Goal: Communication & Community: Participate in discussion

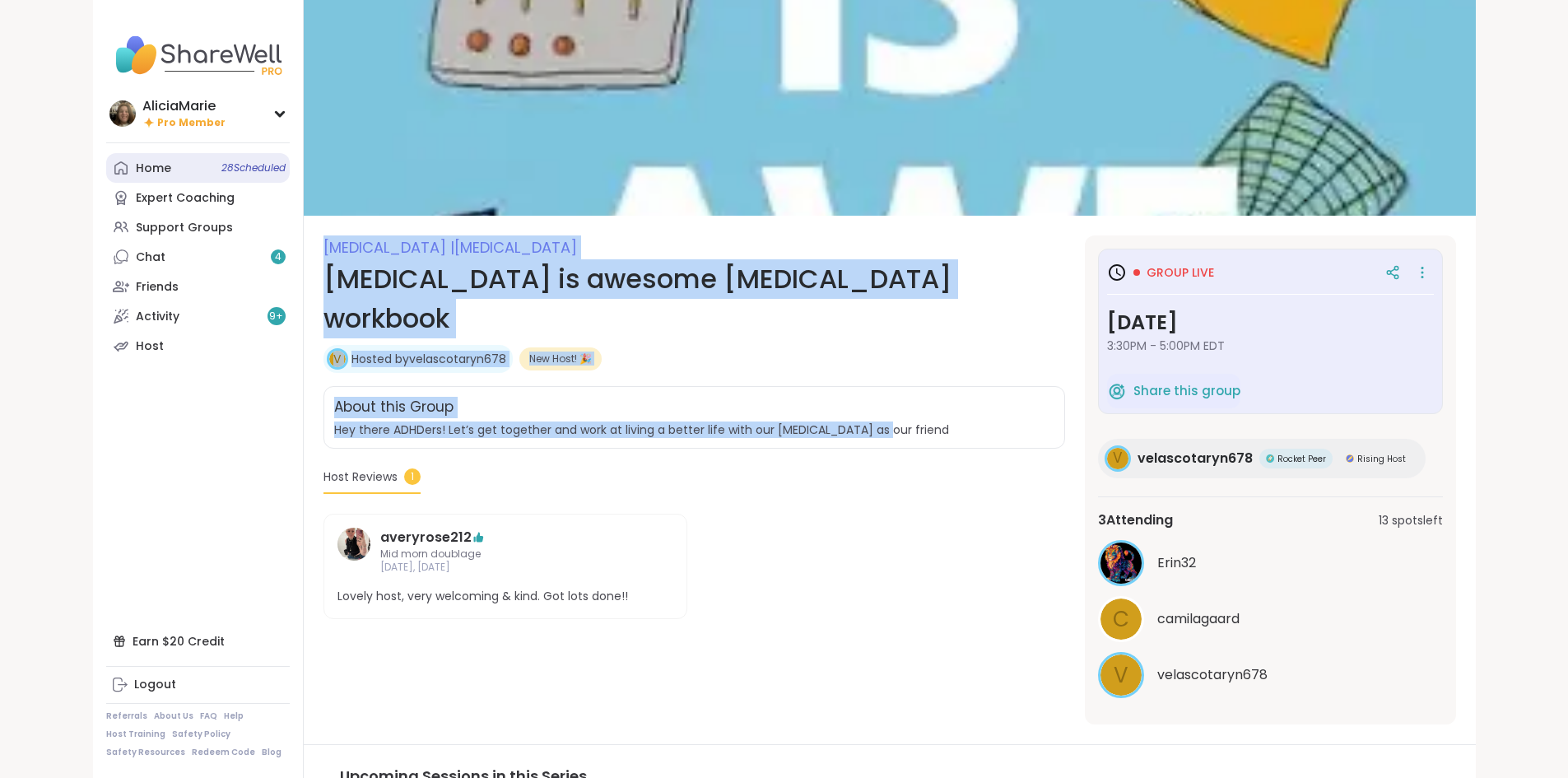
click at [106, 160] on link "Home 28 Scheduled" at bounding box center [198, 167] width 183 height 30
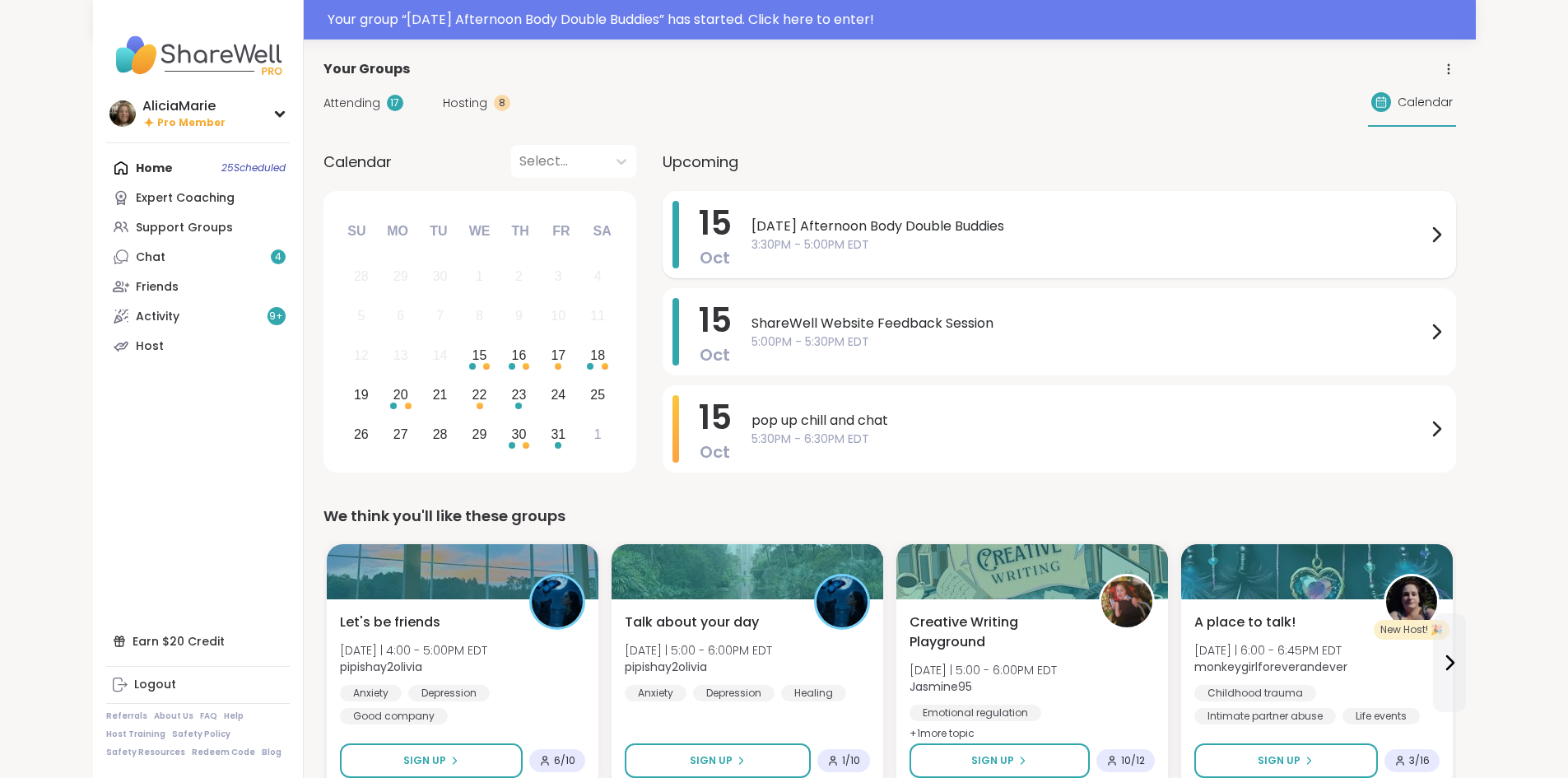
click at [751, 236] on span "3:30PM - 5:00PM EDT" at bounding box center [1088, 244] width 674 height 18
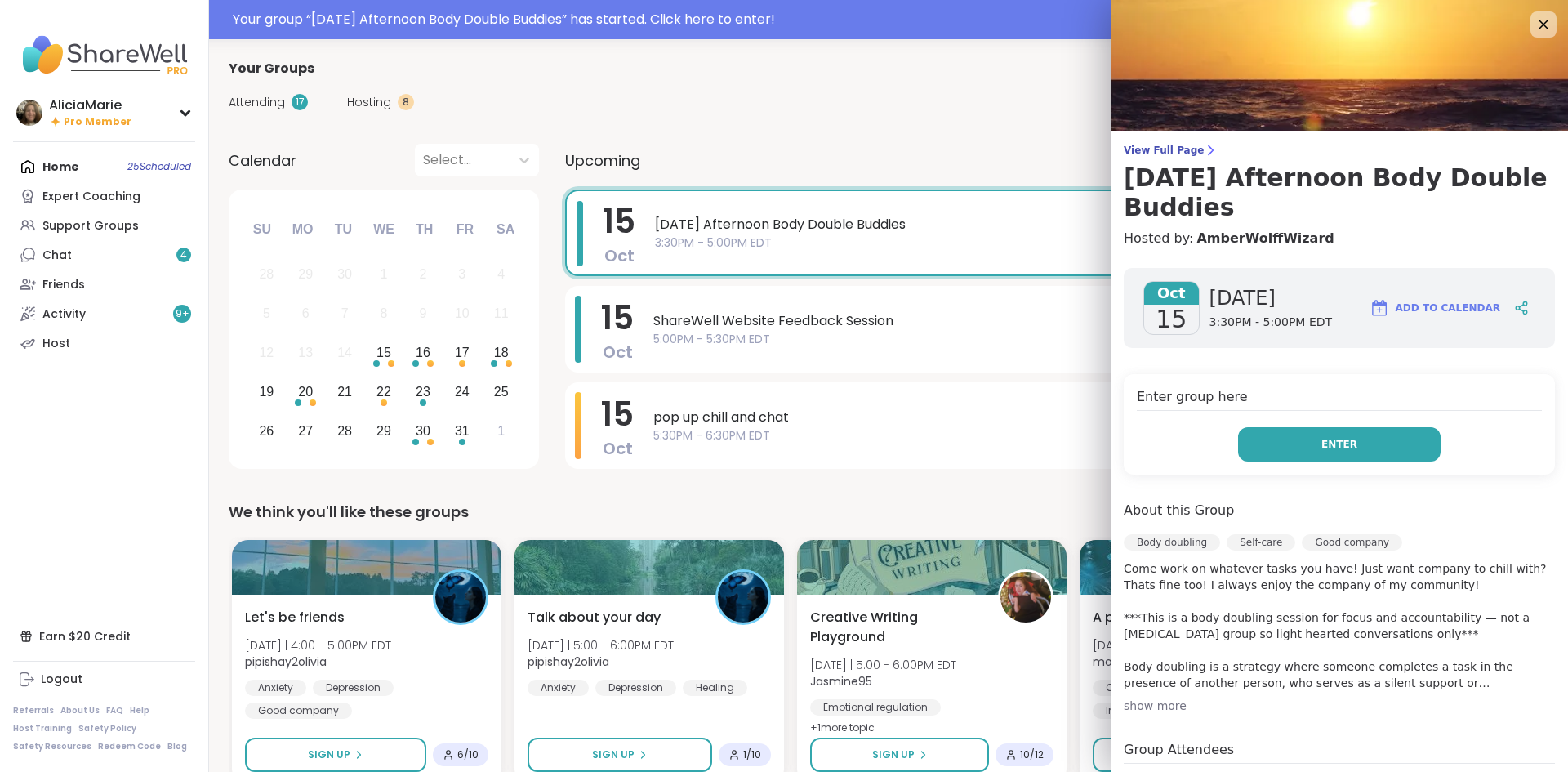
click at [1278, 451] on button "Enter" at bounding box center [1339, 443] width 203 height 34
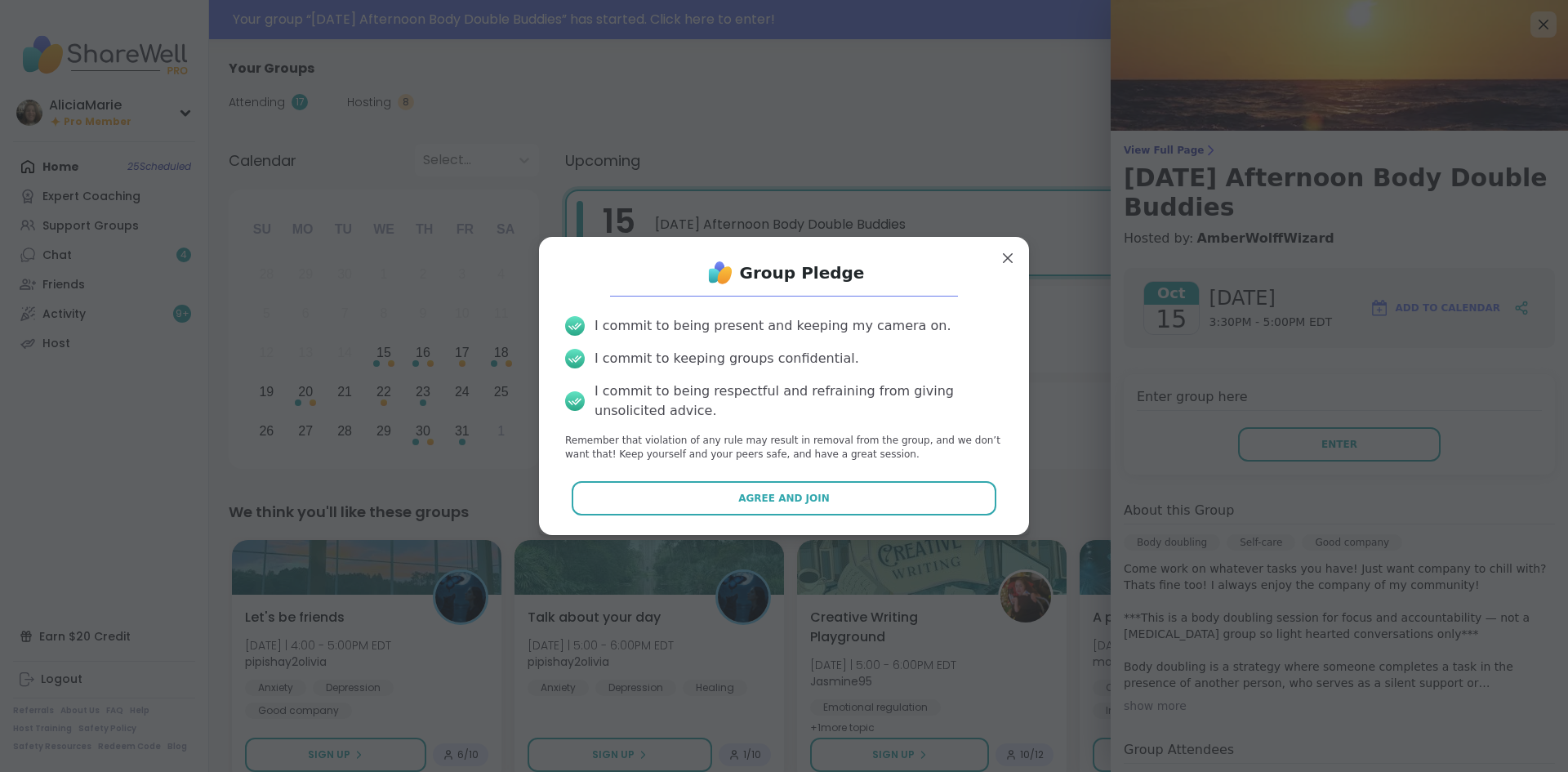
click at [822, 476] on div "Group Pledge I commit to being present and keeping my camera on. I commit to ke…" at bounding box center [783, 385] width 464 height 271
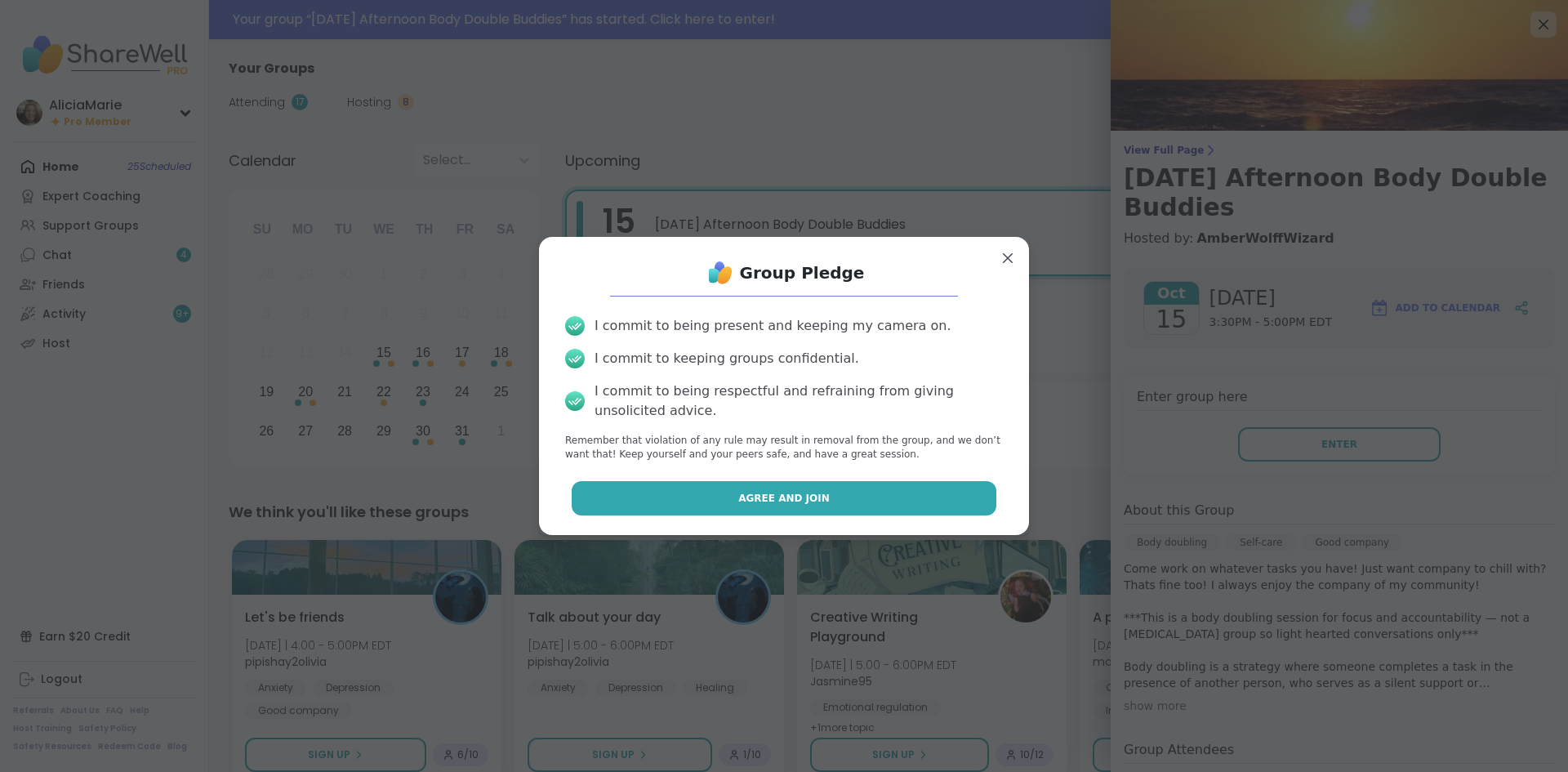
click at [832, 484] on button "Agree and Join" at bounding box center [784, 498] width 425 height 34
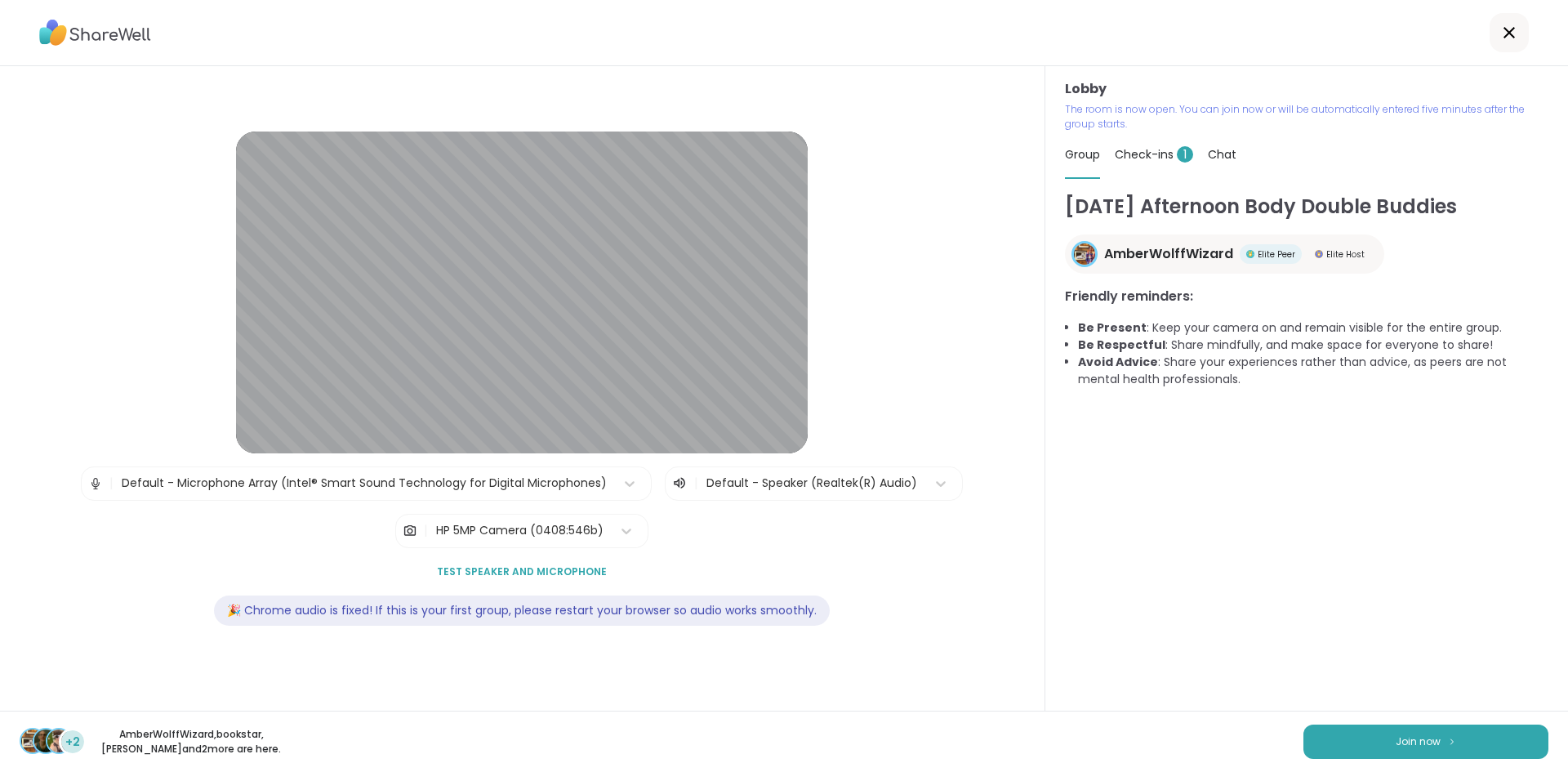
click at [1417, 688] on div "[DATE] Afternoon Body Double Buddies AmberWolffWizard Elite Peer Elite Host Fri…" at bounding box center [1306, 451] width 484 height 519
click at [1395, 734] on span "Join now" at bounding box center [1417, 742] width 45 height 15
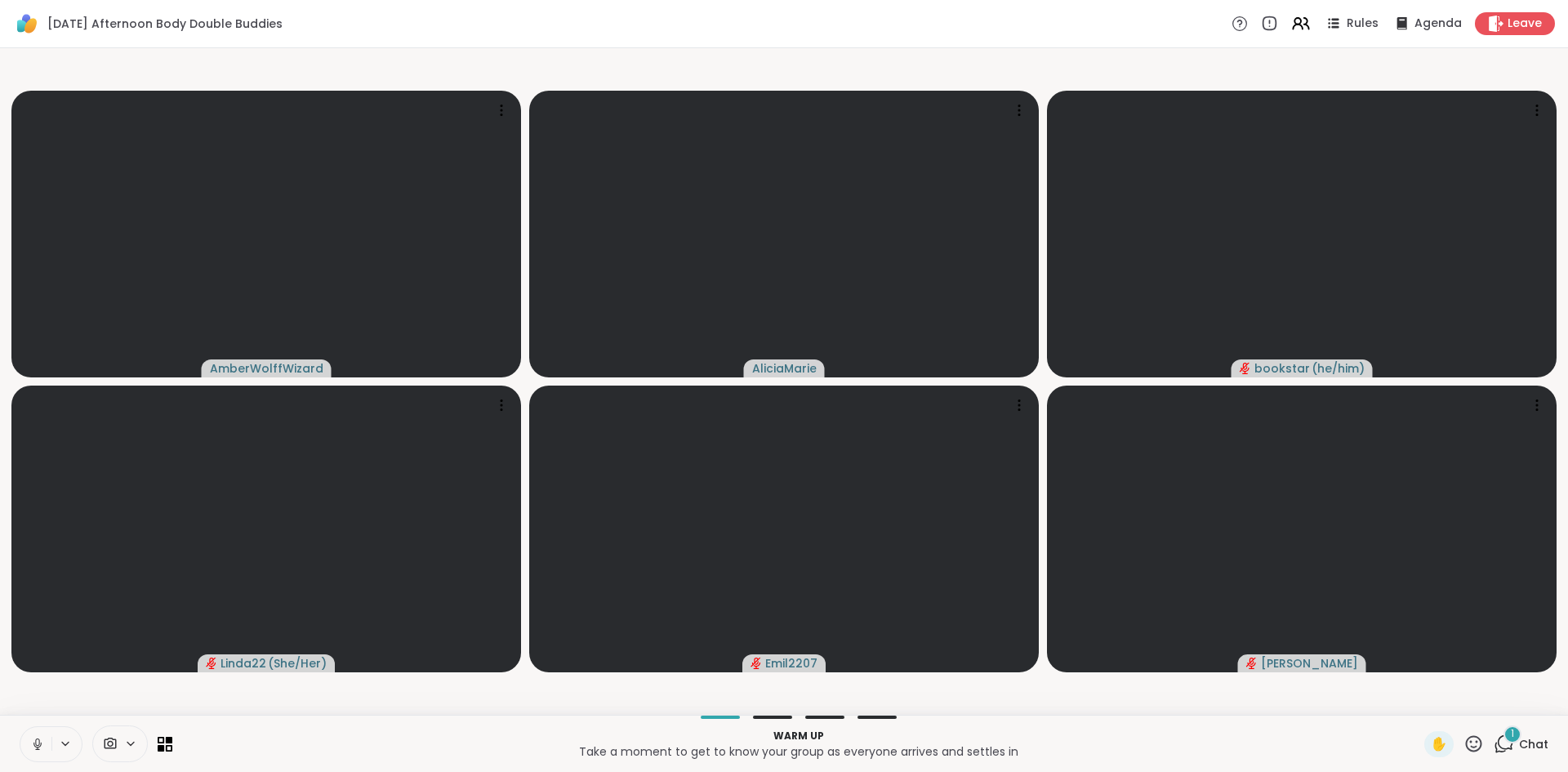
click at [36, 750] on icon at bounding box center [38, 744] width 15 height 15
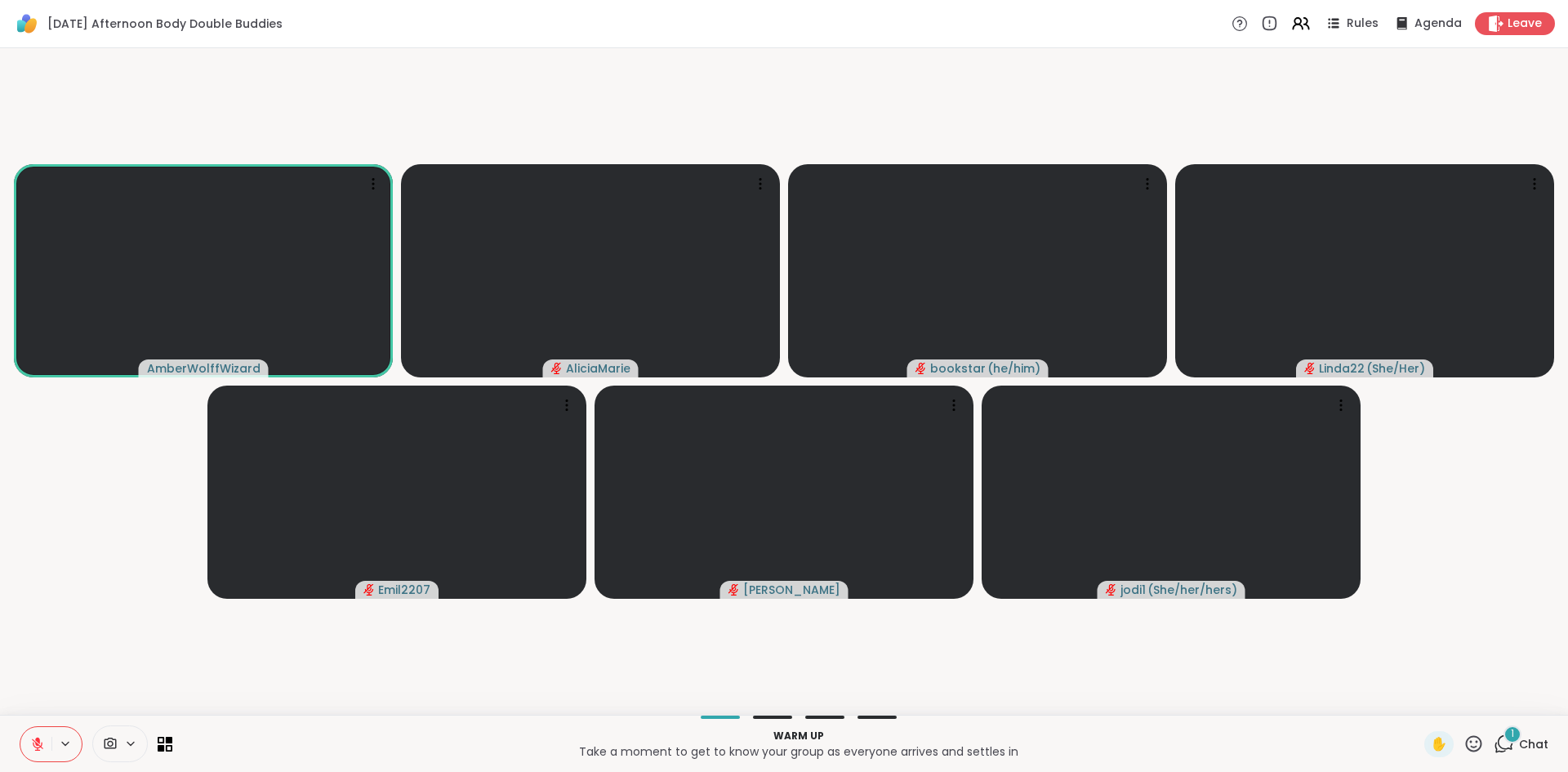
click at [39, 742] on icon at bounding box center [37, 739] width 5 height 6
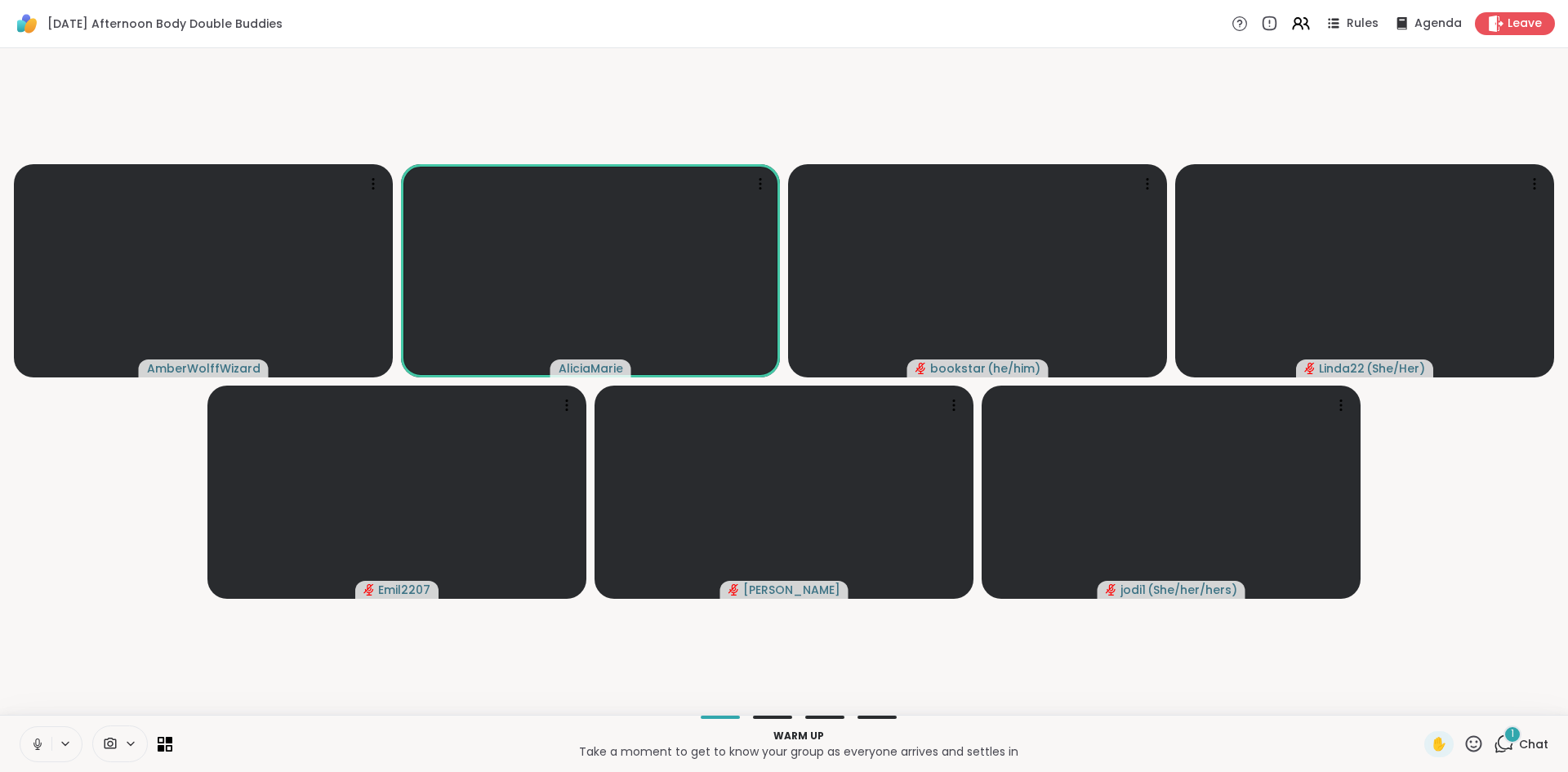
click at [27, 750] on button at bounding box center [36, 744] width 31 height 34
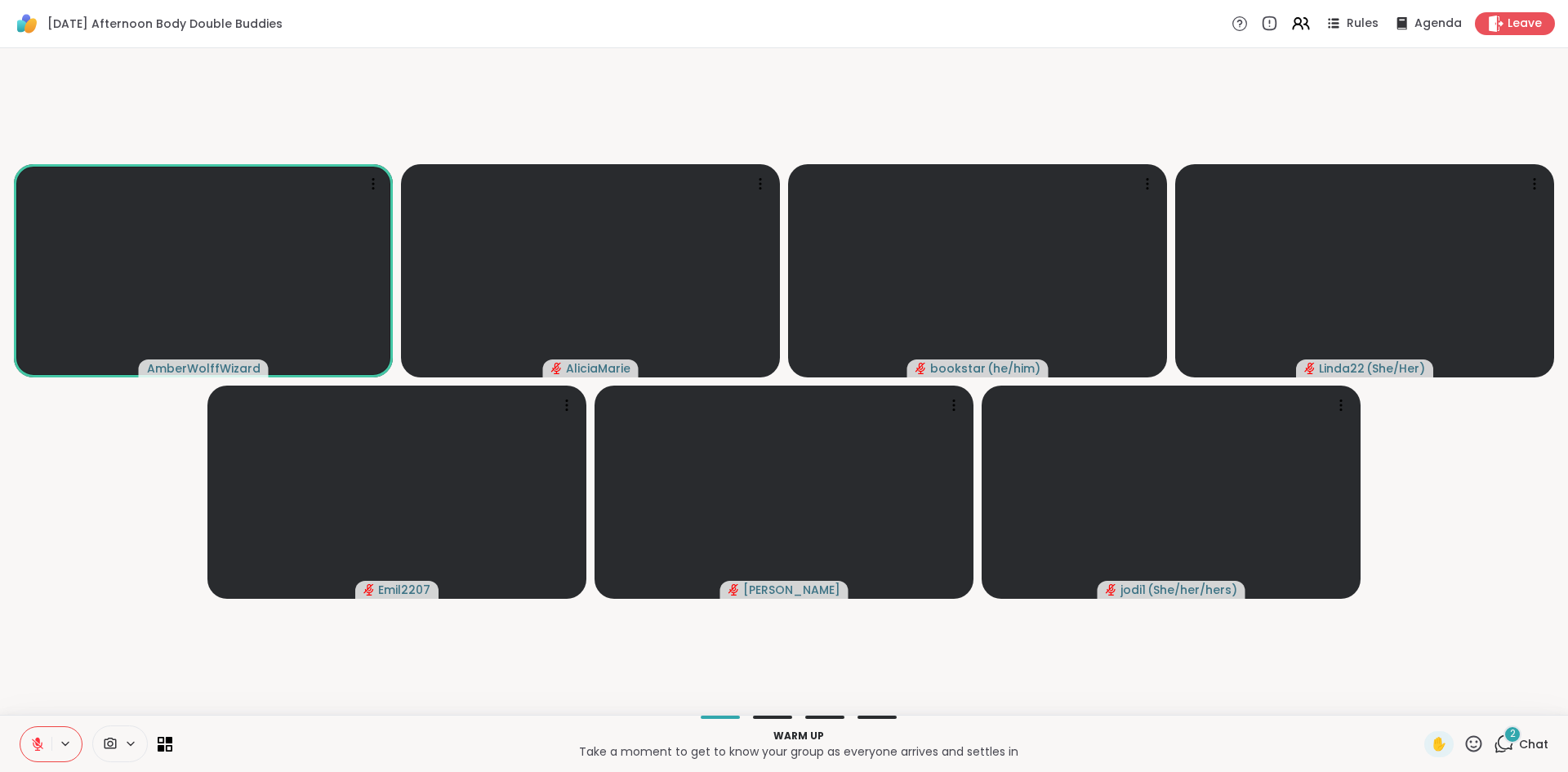
click at [1526, 745] on span "Chat" at bounding box center [1534, 744] width 29 height 17
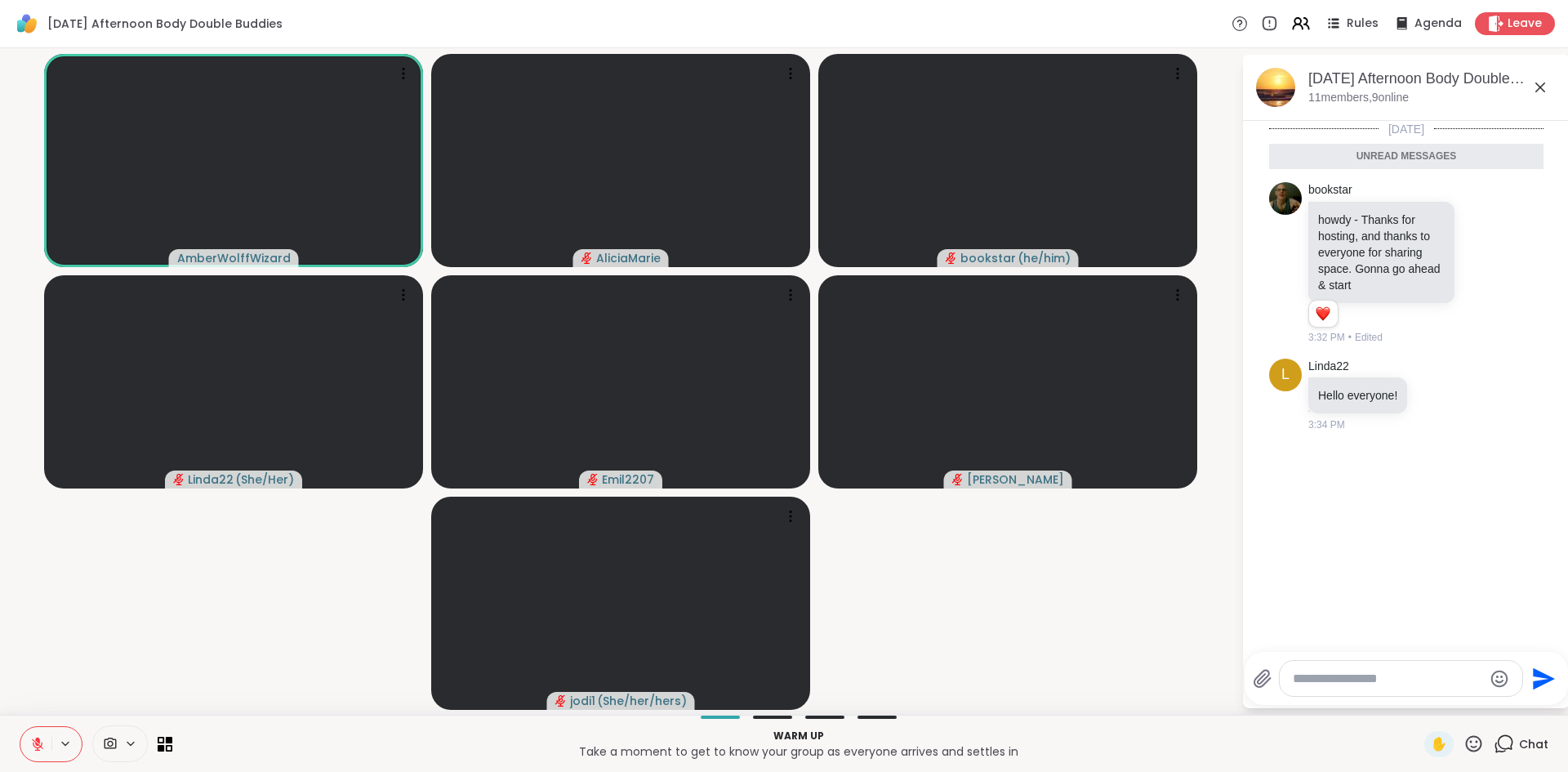
click at [1378, 684] on textarea "Type your message" at bounding box center [1387, 678] width 190 height 17
type textarea "***"
click at [34, 746] on icon at bounding box center [38, 744] width 15 height 15
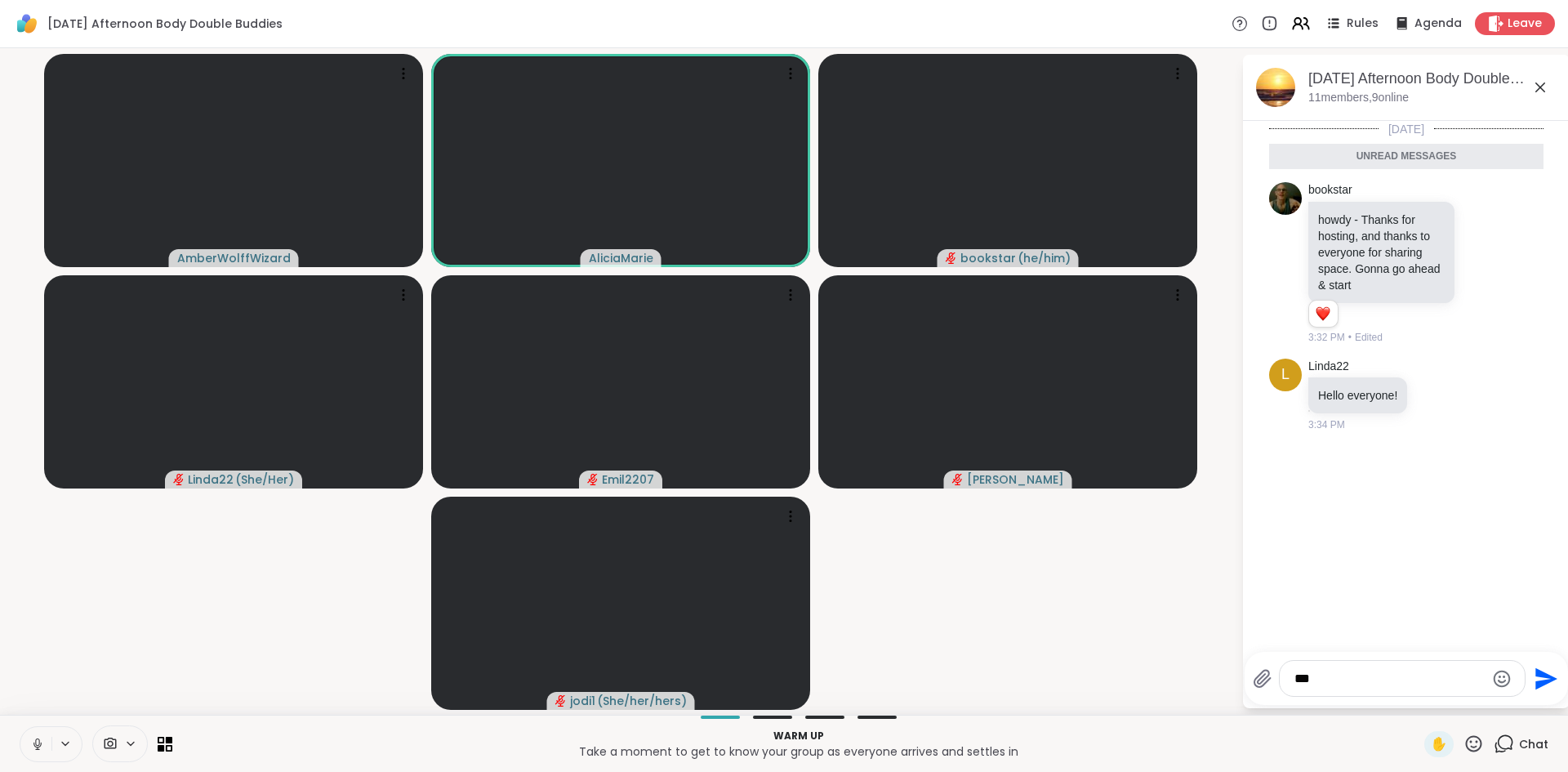
click at [39, 740] on icon at bounding box center [37, 742] width 4 height 7
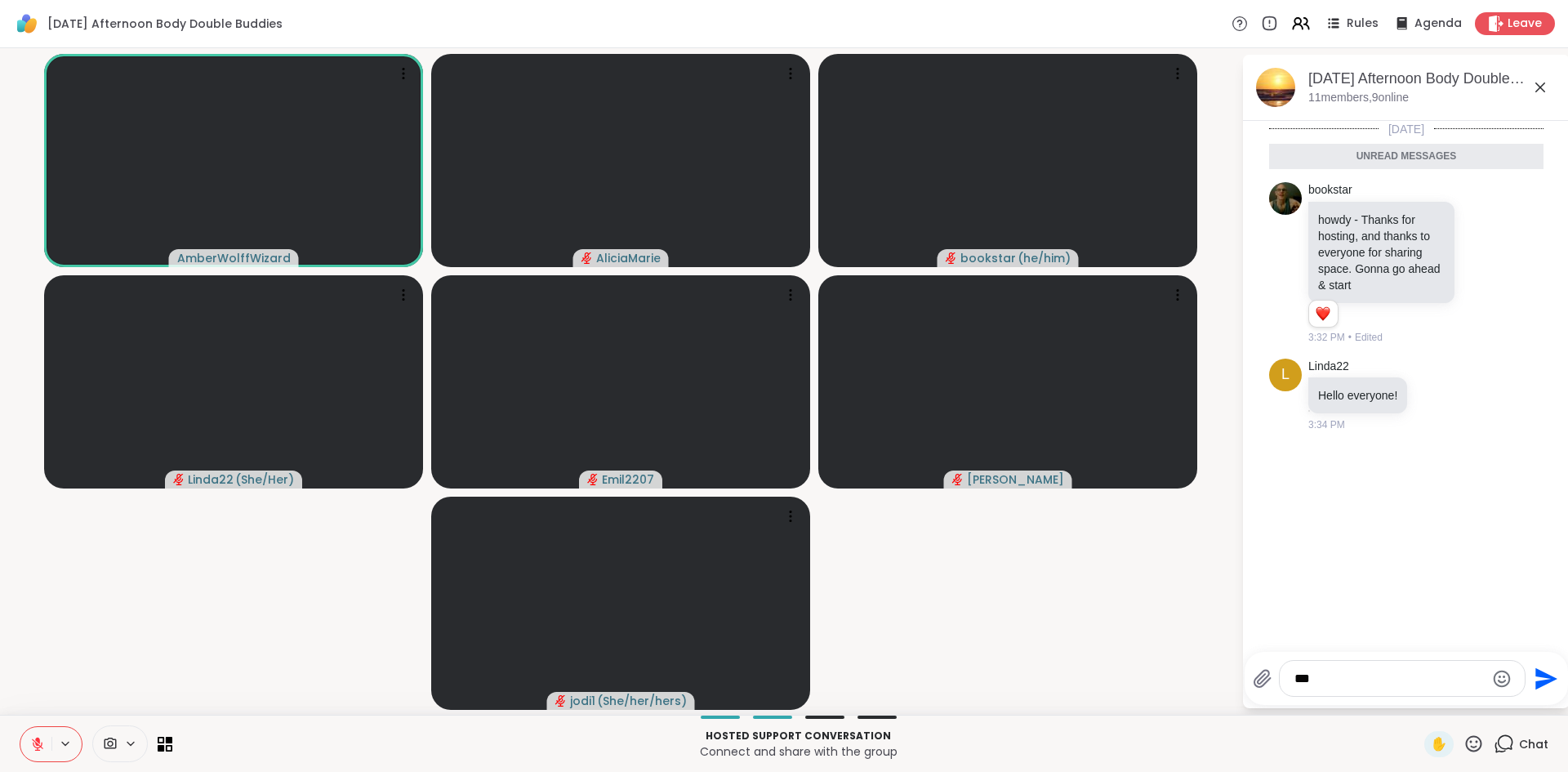
click at [40, 740] on icon at bounding box center [38, 744] width 15 height 15
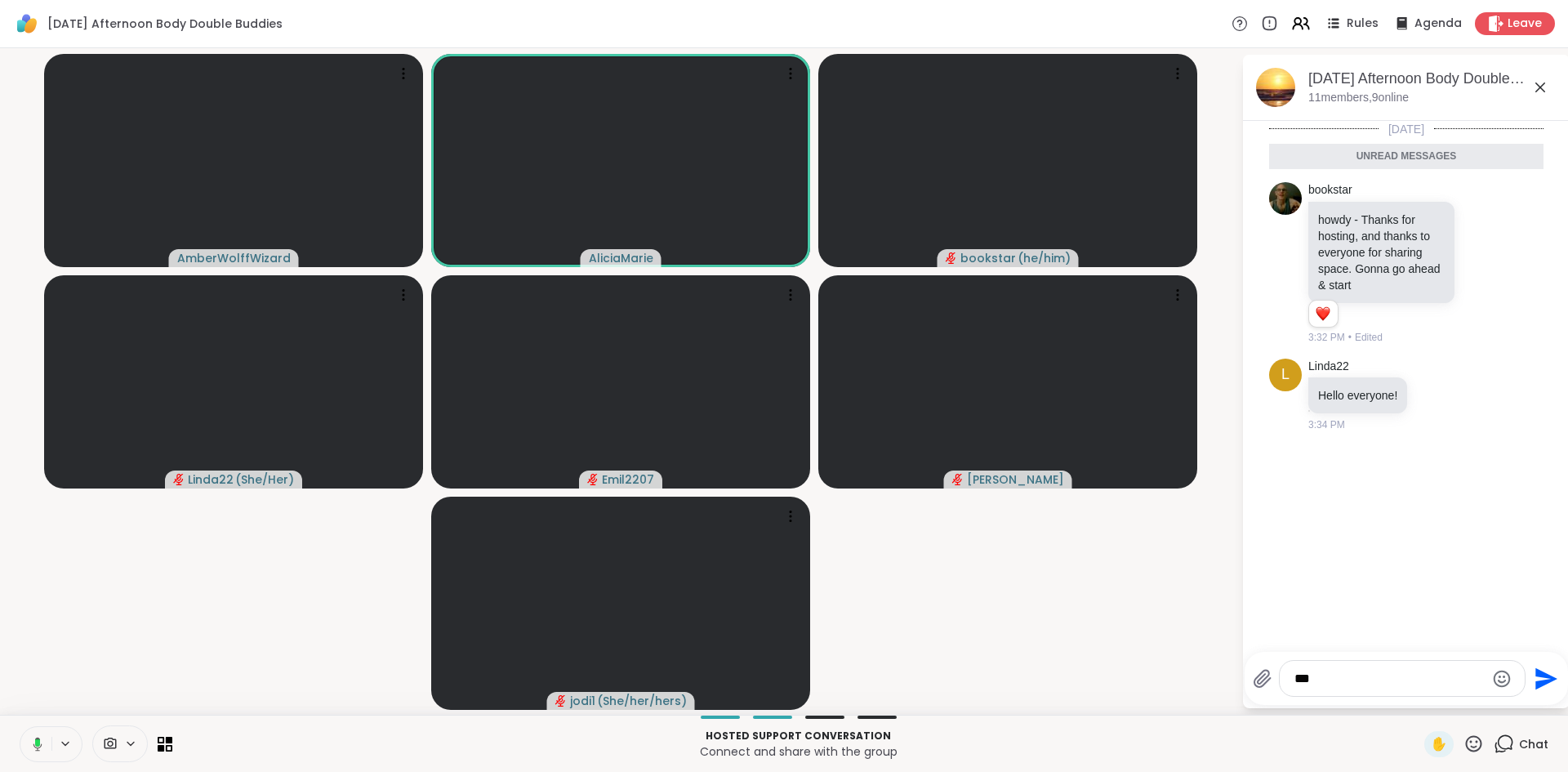
click at [40, 740] on icon at bounding box center [35, 744] width 15 height 15
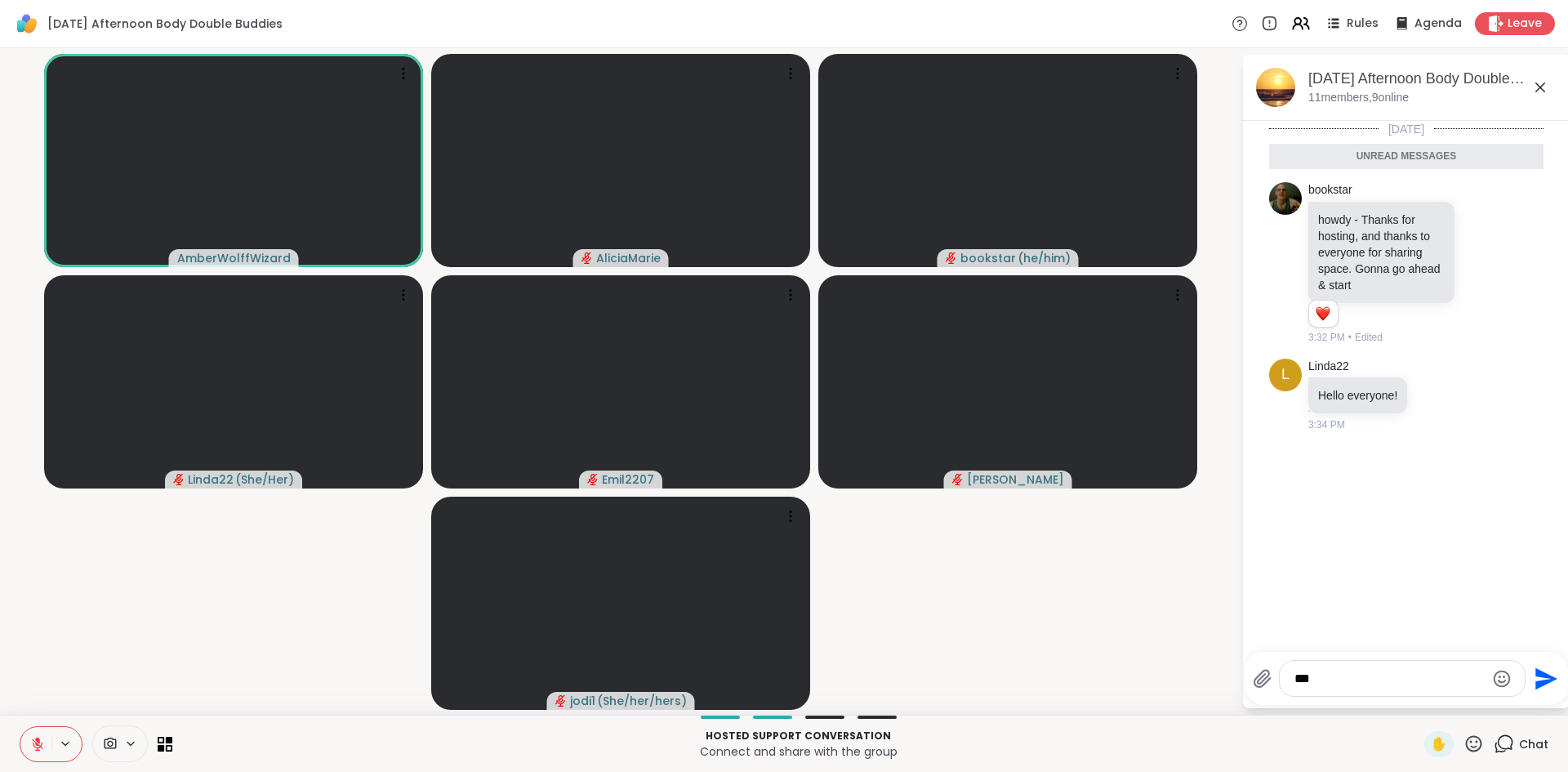
click at [40, 740] on icon at bounding box center [38, 744] width 15 height 15
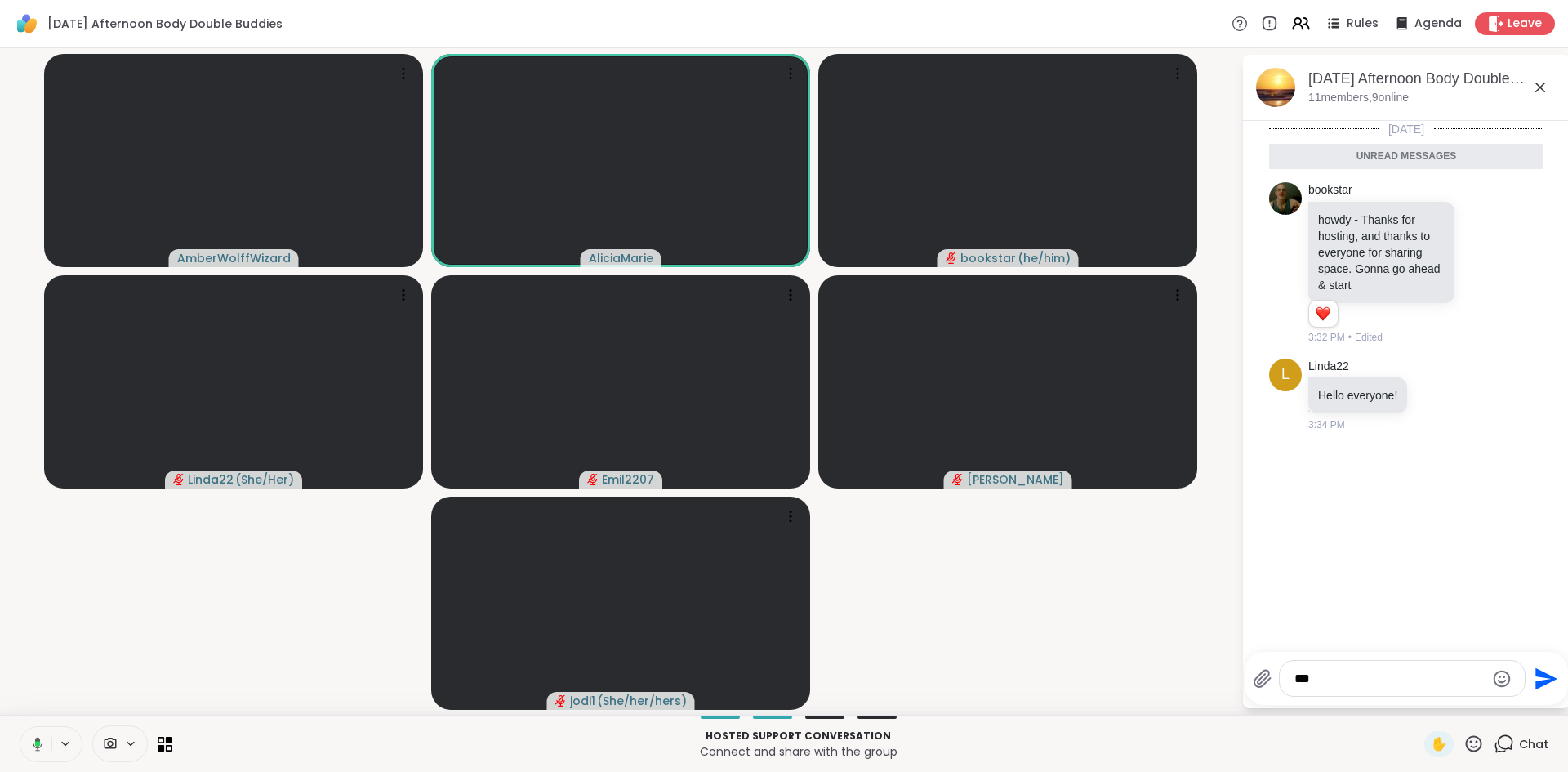
click at [40, 740] on icon at bounding box center [35, 744] width 15 height 15
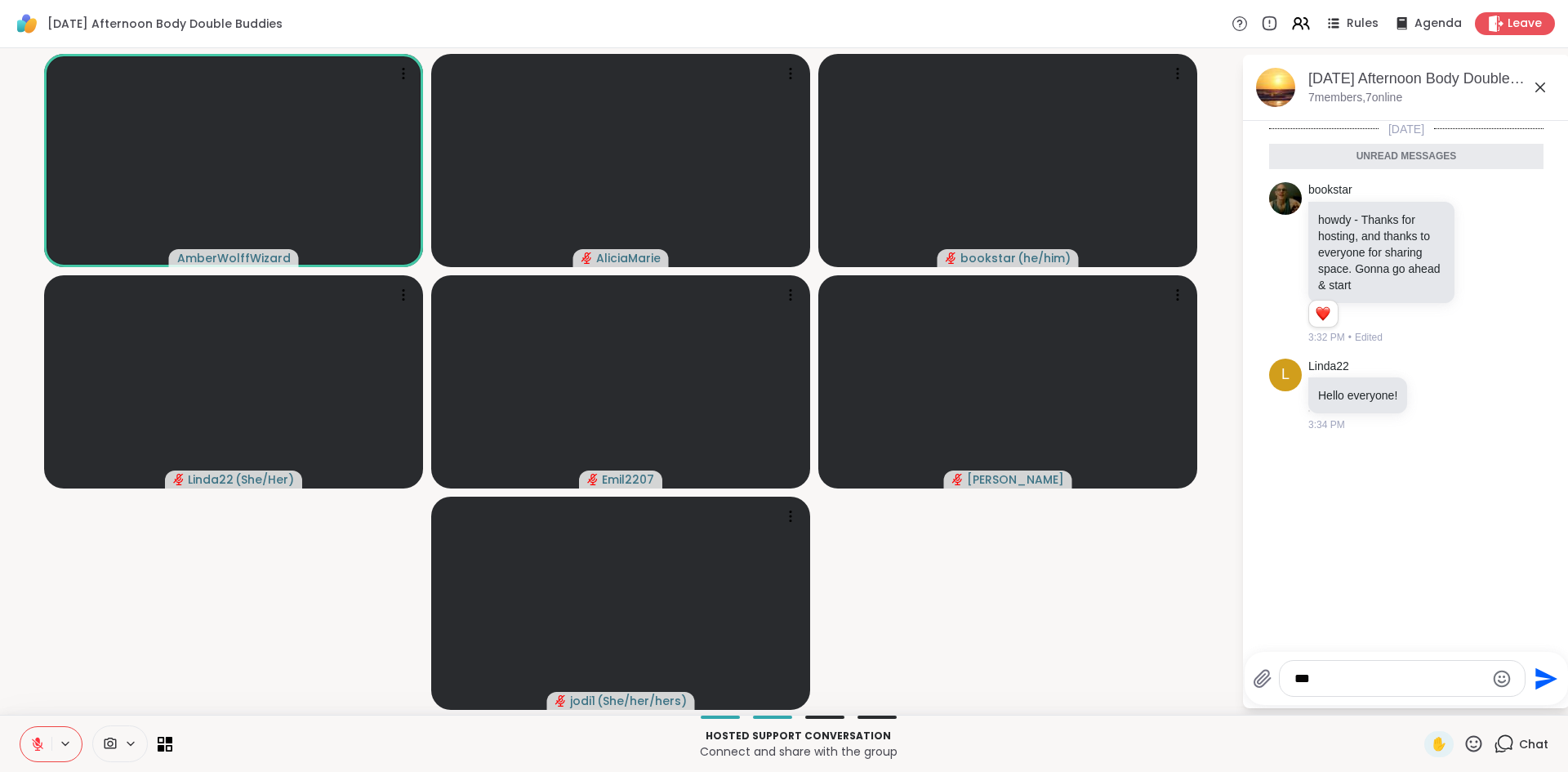
click at [27, 748] on button at bounding box center [36, 744] width 31 height 34
click at [27, 748] on button at bounding box center [35, 744] width 33 height 34
click at [26, 738] on button at bounding box center [36, 744] width 31 height 34
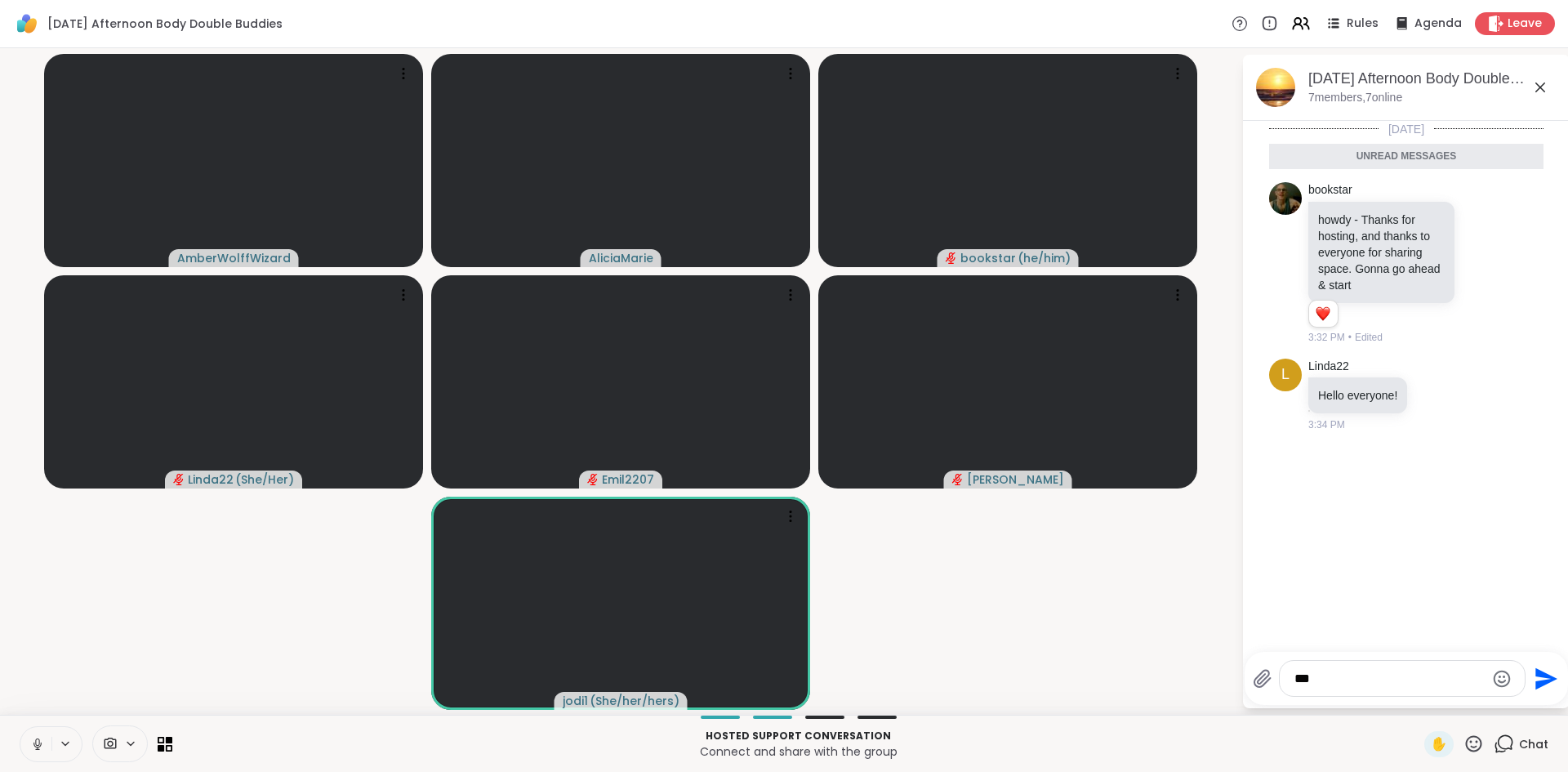
click at [39, 753] on button at bounding box center [36, 744] width 31 height 34
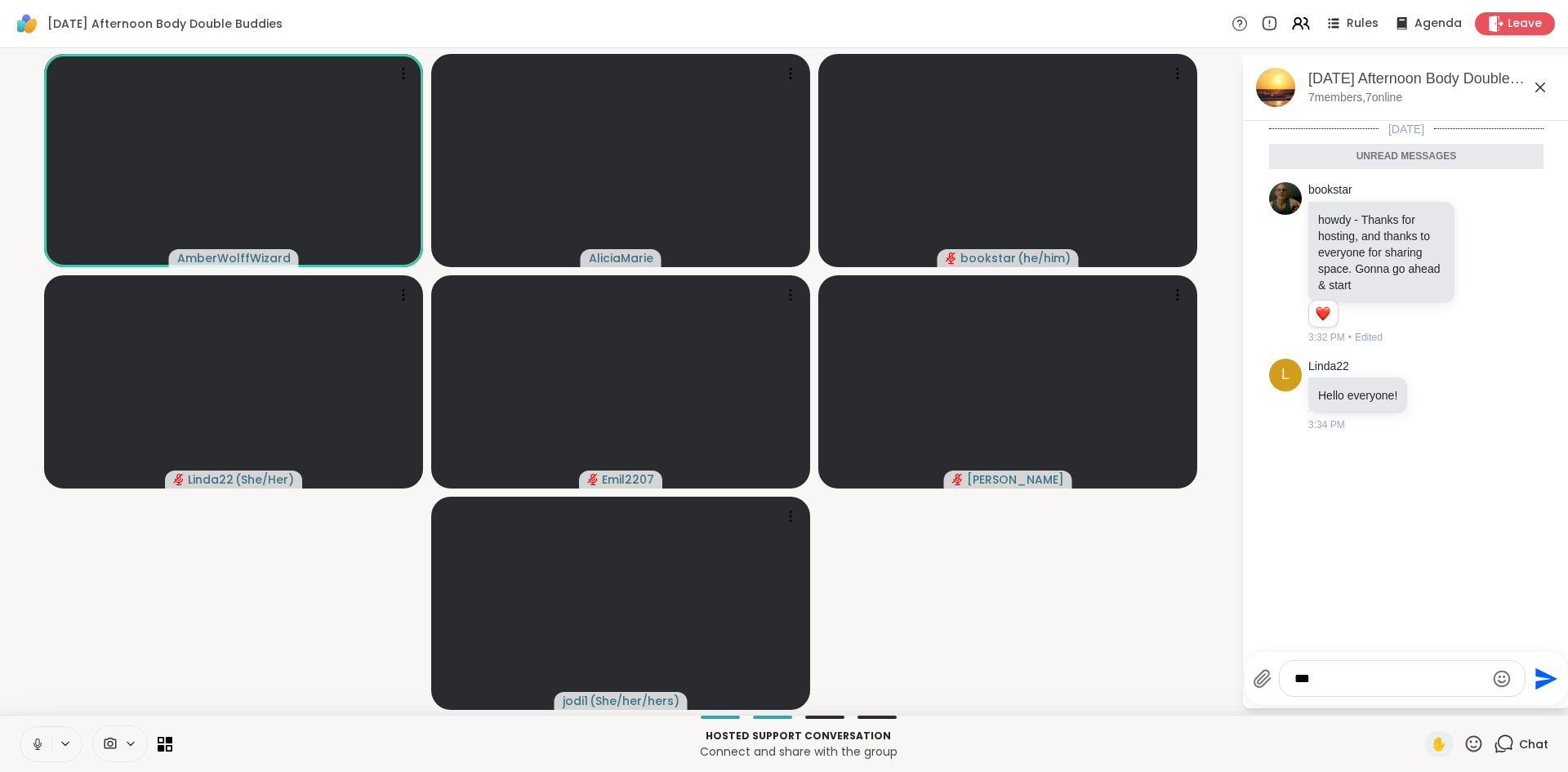
click at [39, 753] on button at bounding box center [36, 744] width 31 height 34
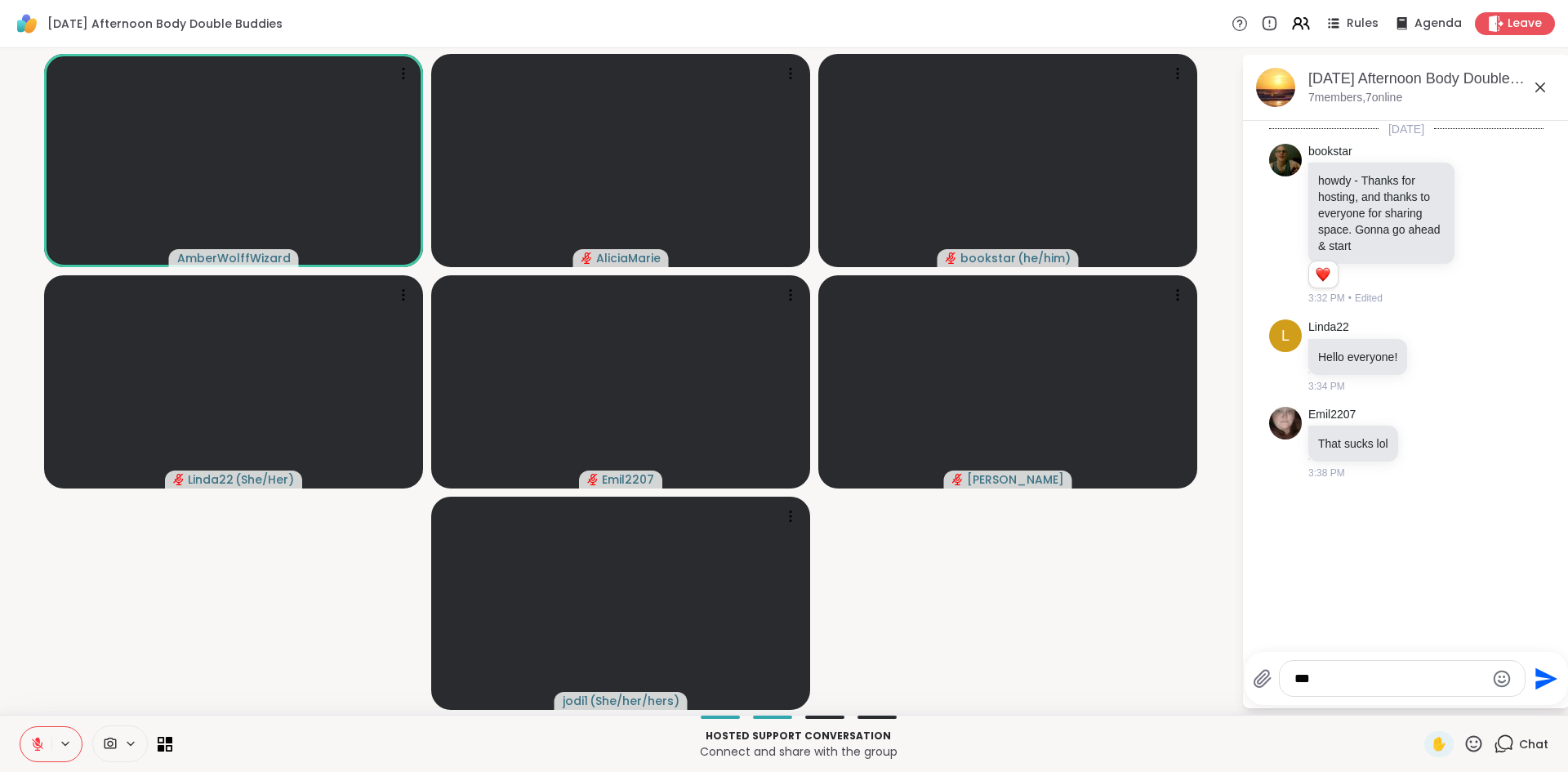
click at [34, 745] on icon at bounding box center [38, 744] width 11 height 11
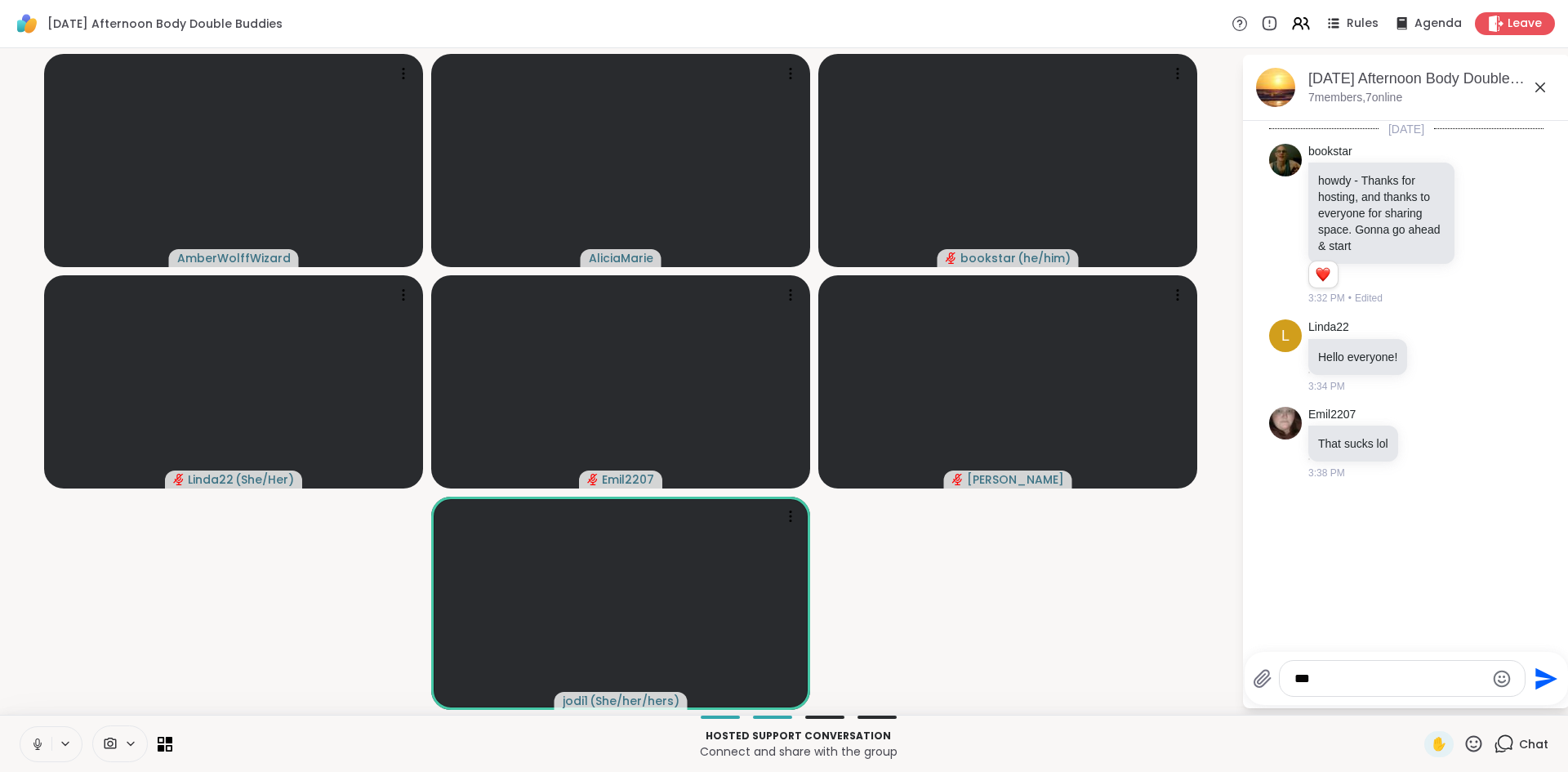
click at [34, 745] on icon at bounding box center [38, 744] width 15 height 15
click at [33, 744] on icon at bounding box center [38, 744] width 11 height 11
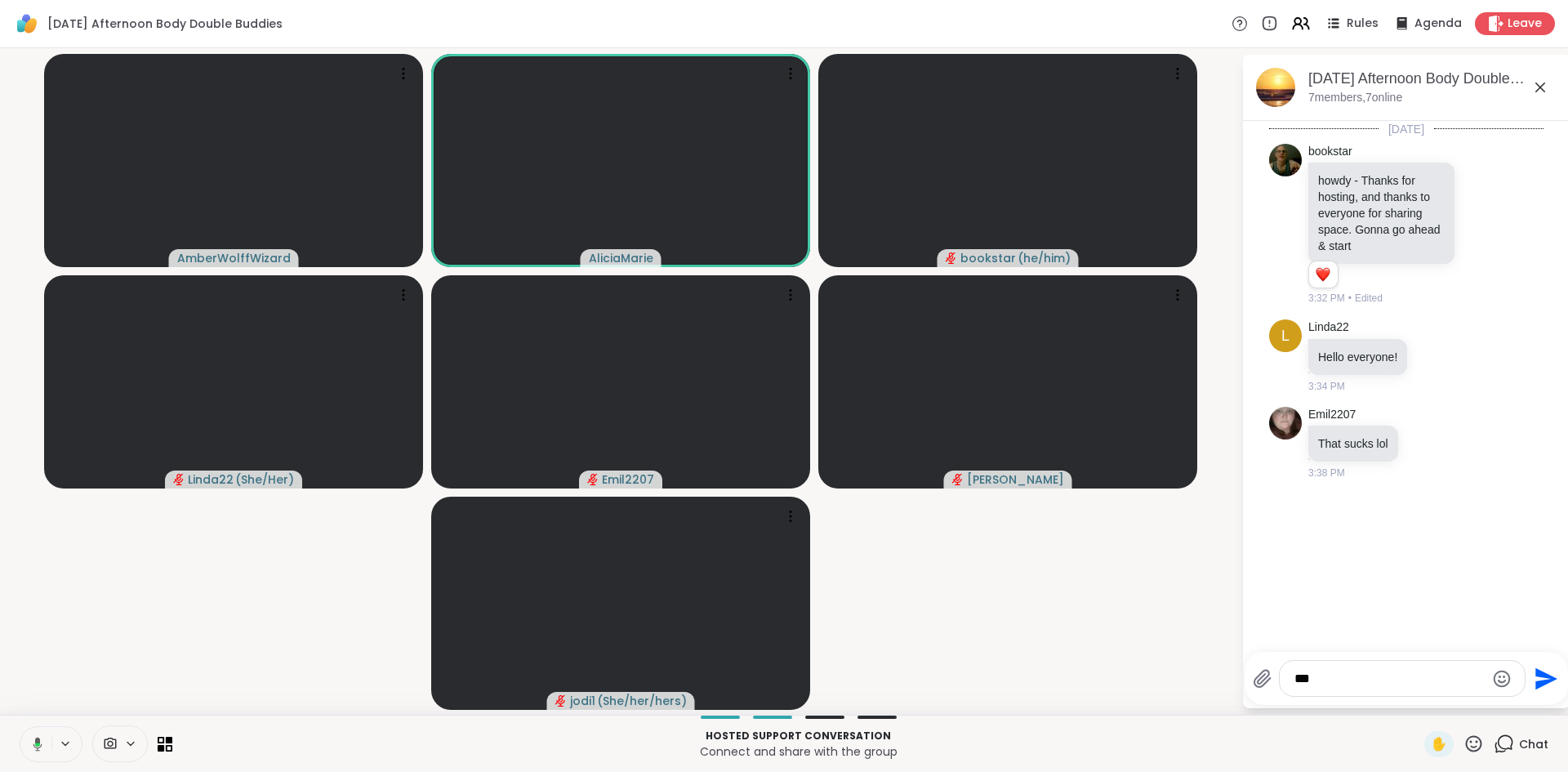
click at [33, 744] on icon at bounding box center [35, 744] width 15 height 15
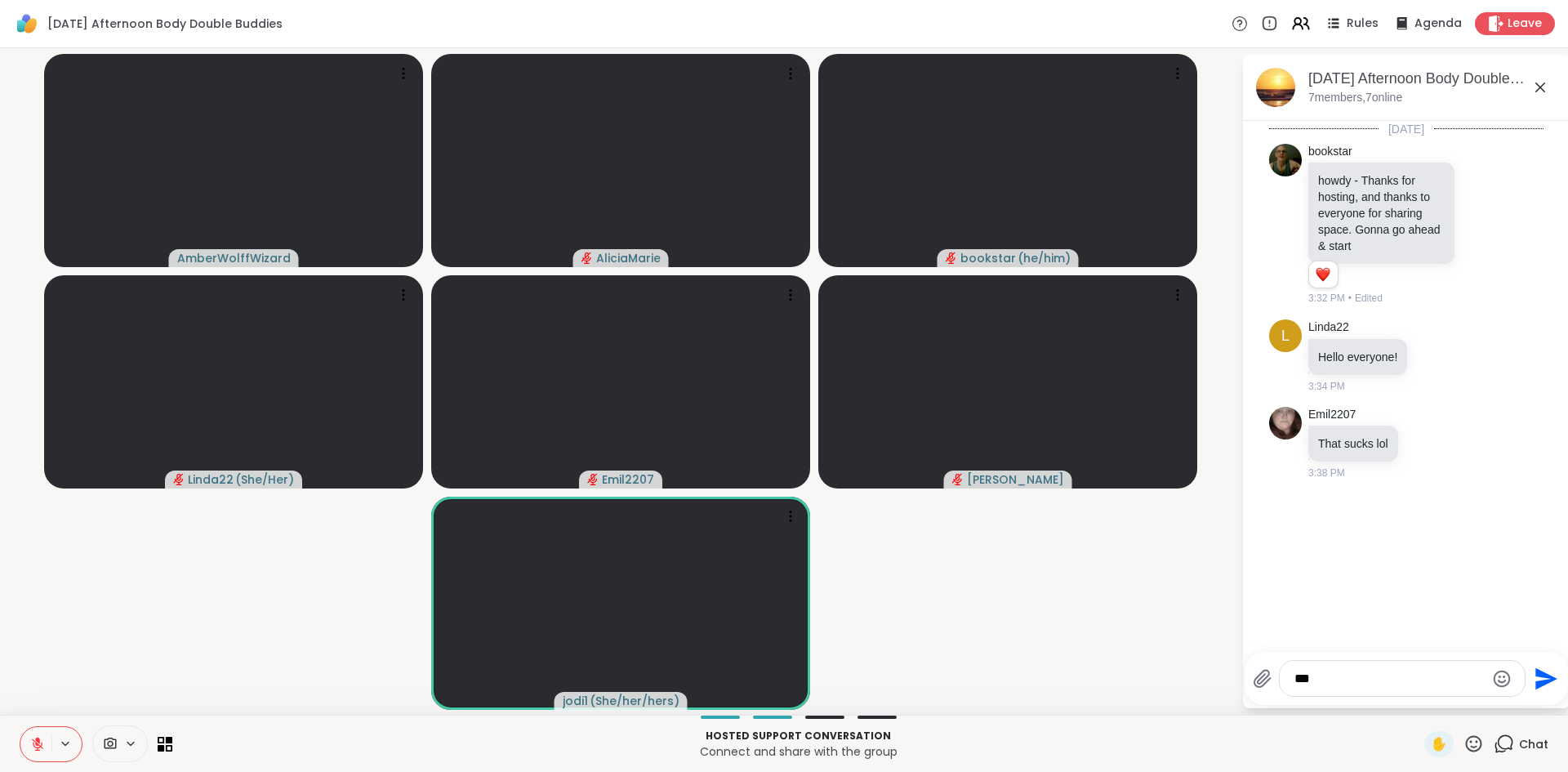
click at [33, 744] on icon at bounding box center [38, 744] width 11 height 11
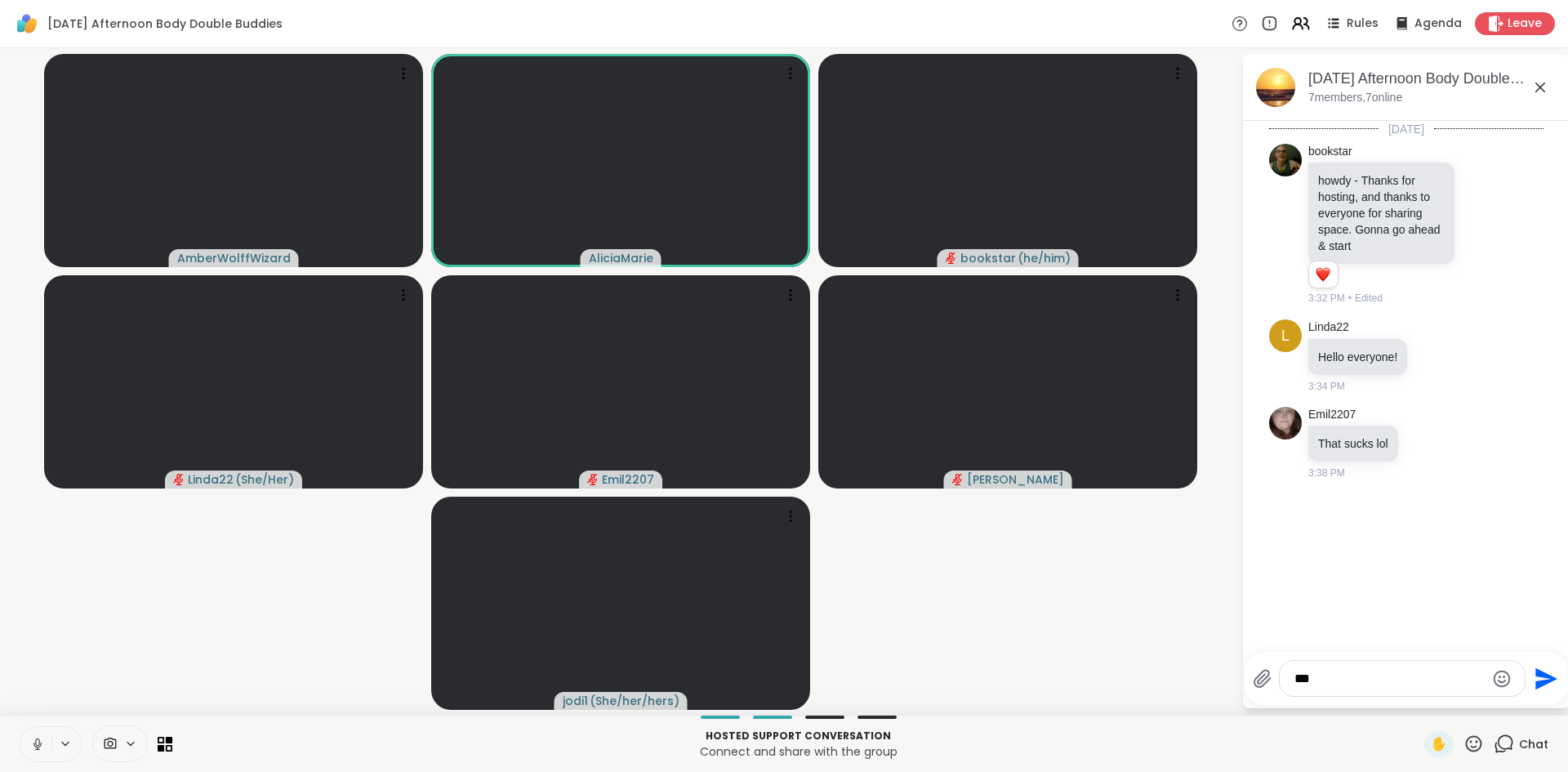
click at [39, 749] on icon at bounding box center [37, 748] width 4 height 1
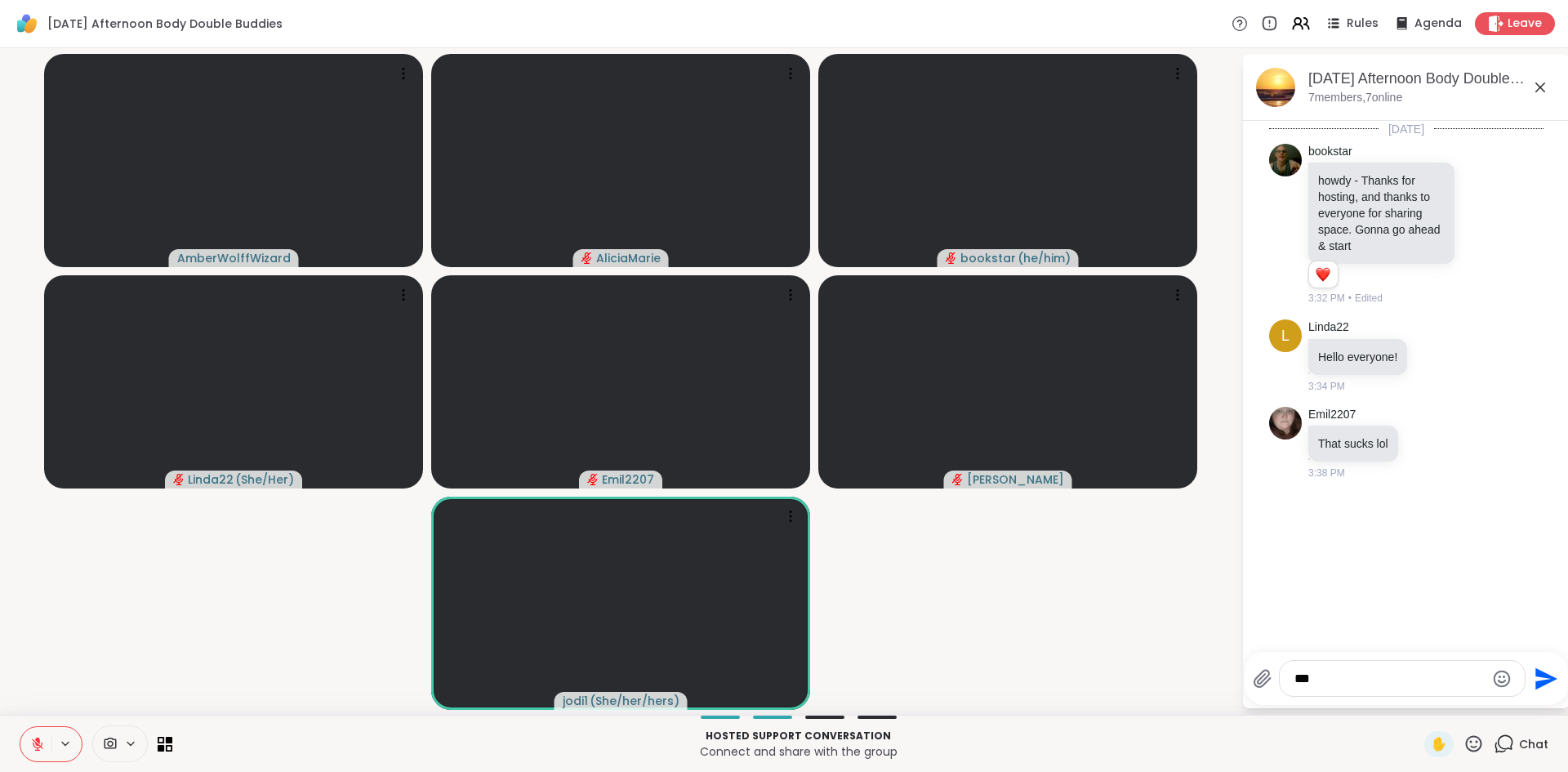
click at [41, 751] on button at bounding box center [36, 744] width 31 height 34
click at [41, 751] on button at bounding box center [35, 744] width 33 height 34
click at [41, 751] on button at bounding box center [36, 744] width 31 height 34
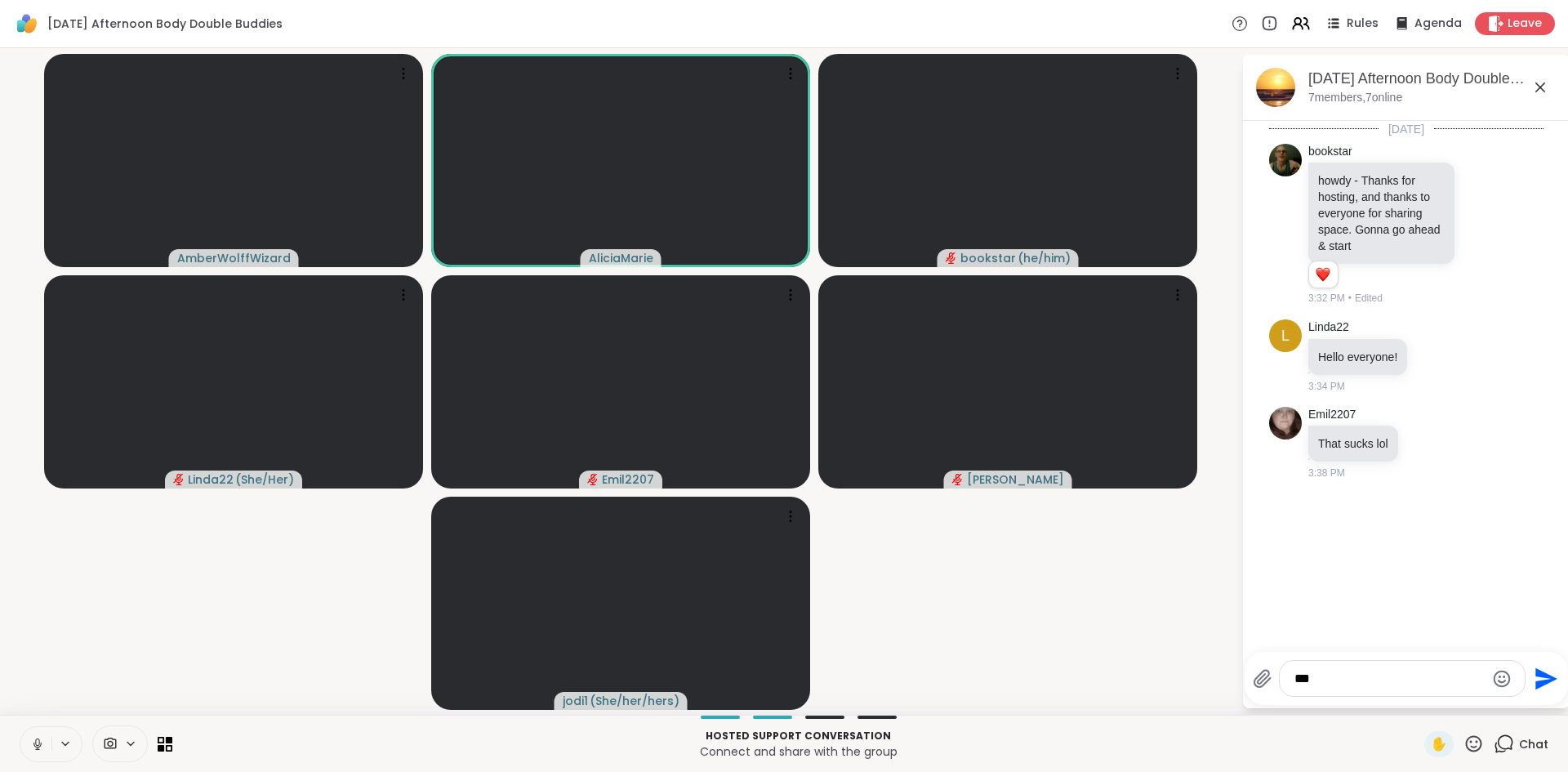
click at [41, 751] on button at bounding box center [36, 744] width 31 height 34
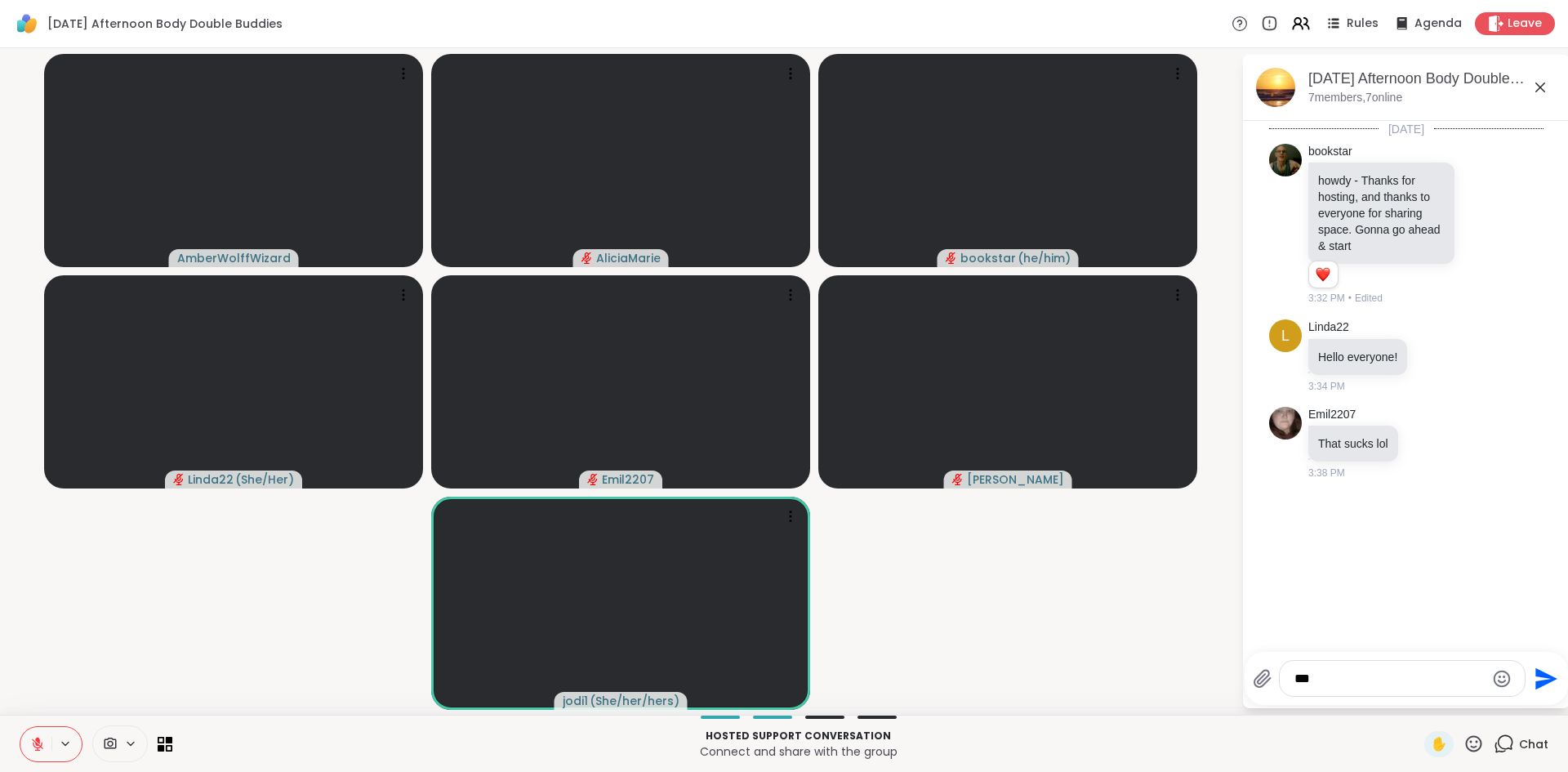
click at [41, 751] on button at bounding box center [36, 744] width 31 height 34
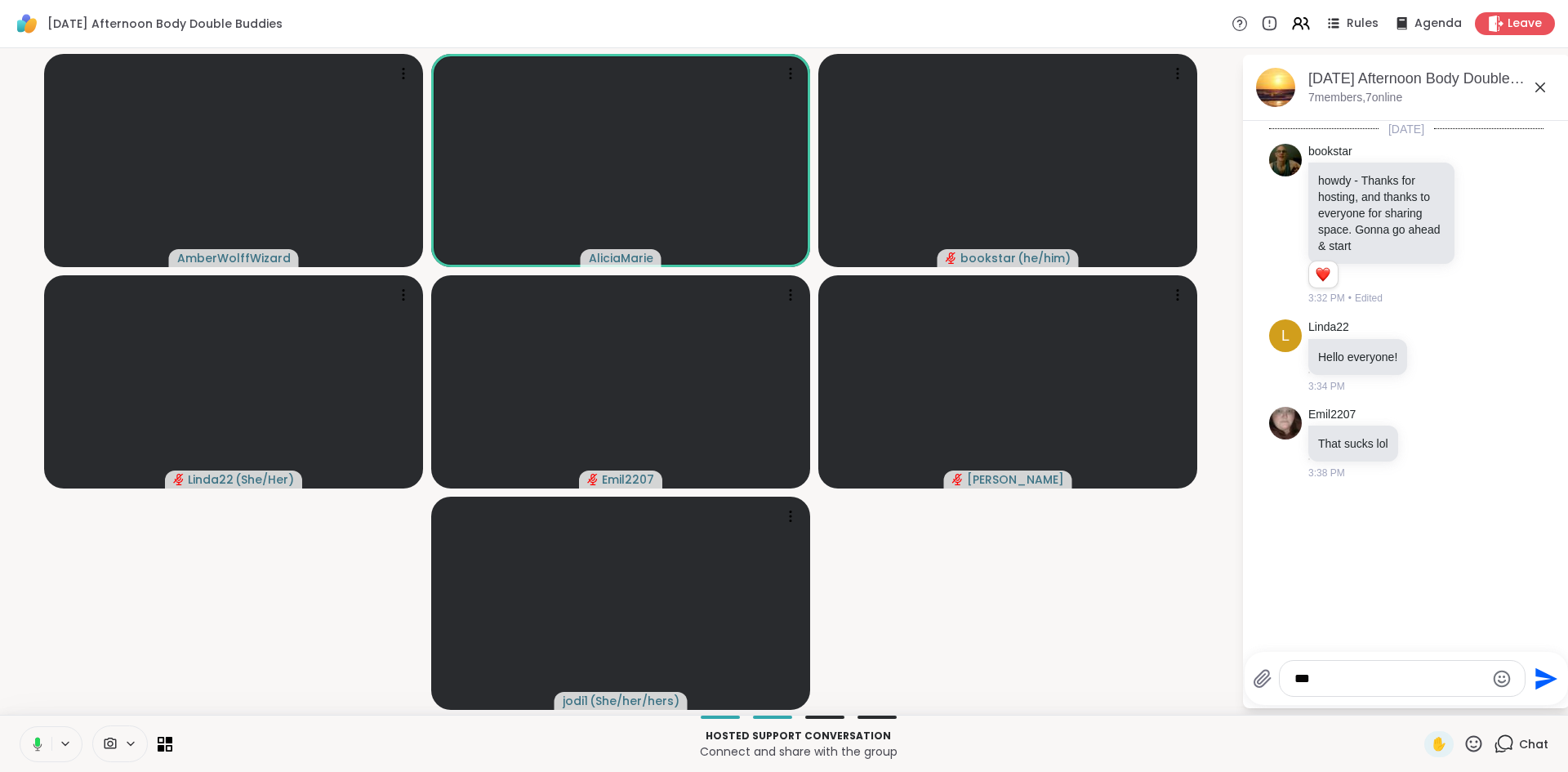
click at [41, 751] on button at bounding box center [35, 744] width 33 height 34
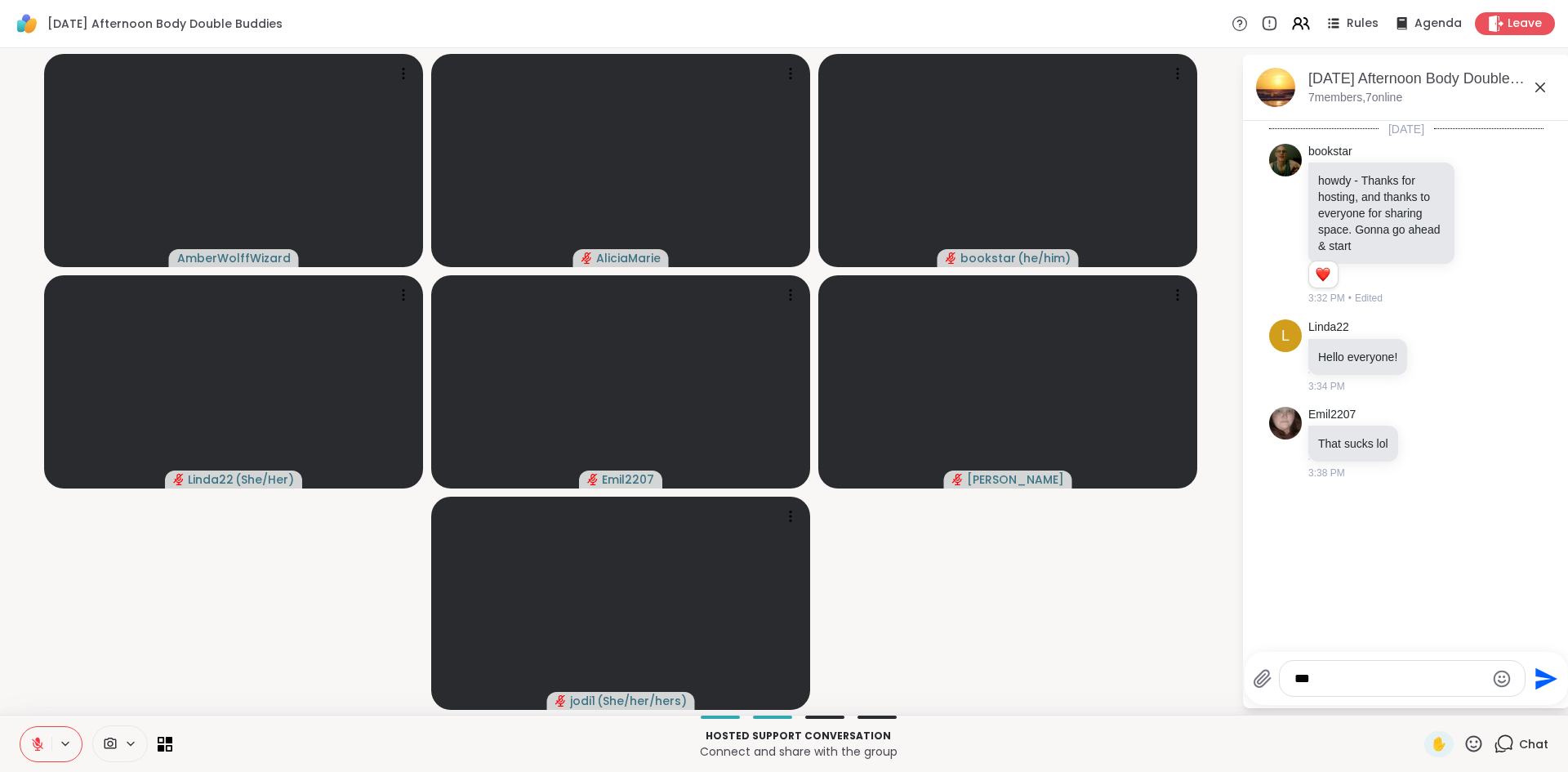
click at [40, 744] on icon at bounding box center [38, 744] width 15 height 15
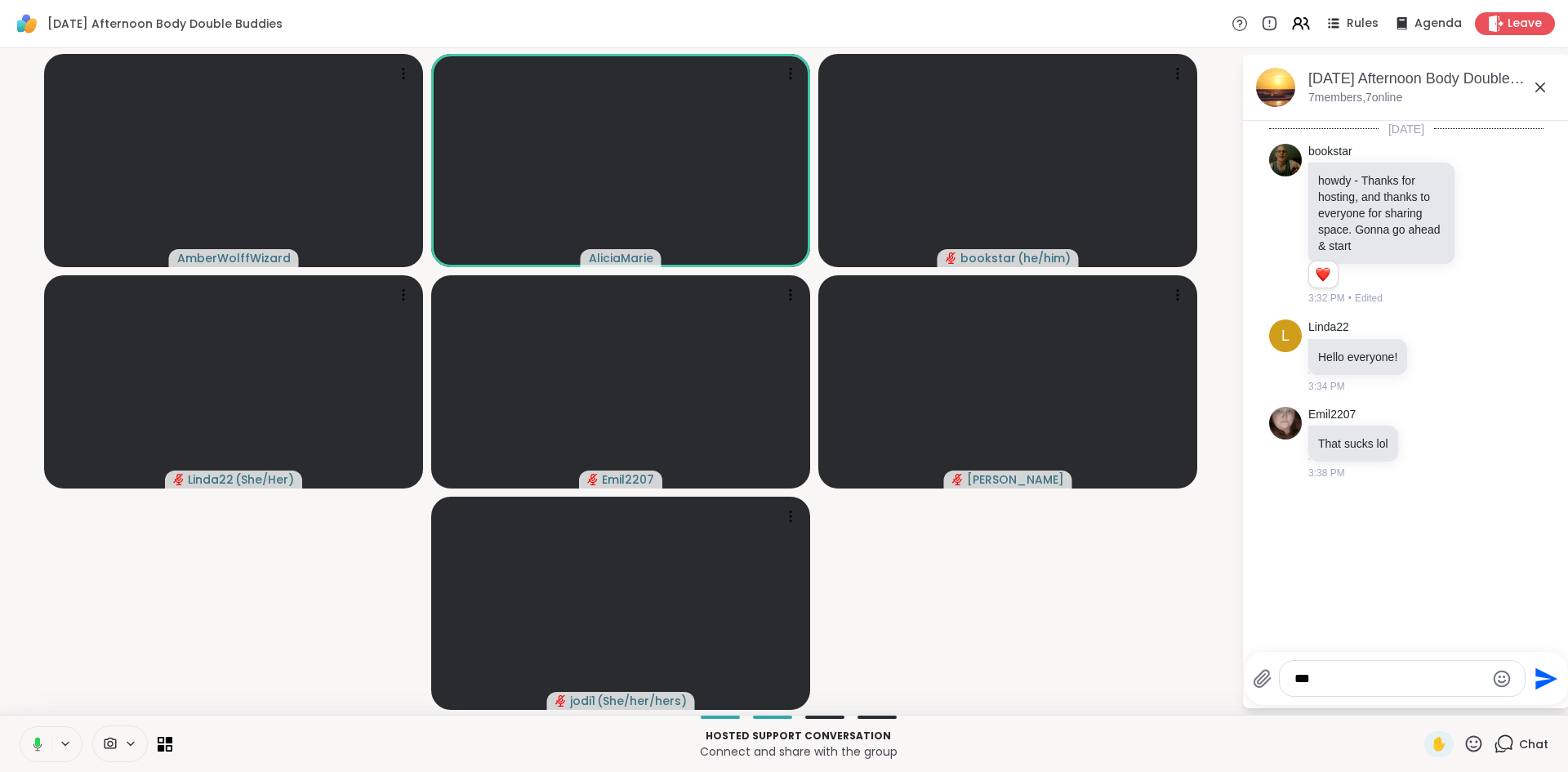
click at [40, 744] on icon at bounding box center [37, 741] width 5 height 9
